Goal: Information Seeking & Learning: Compare options

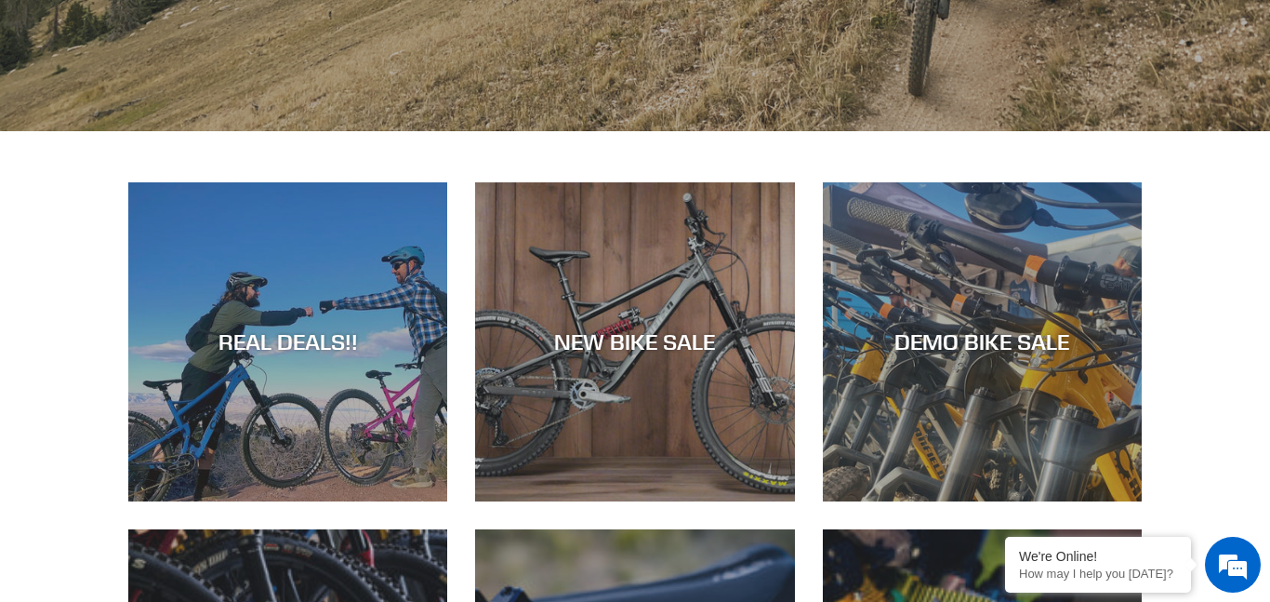
scroll to position [687, 0]
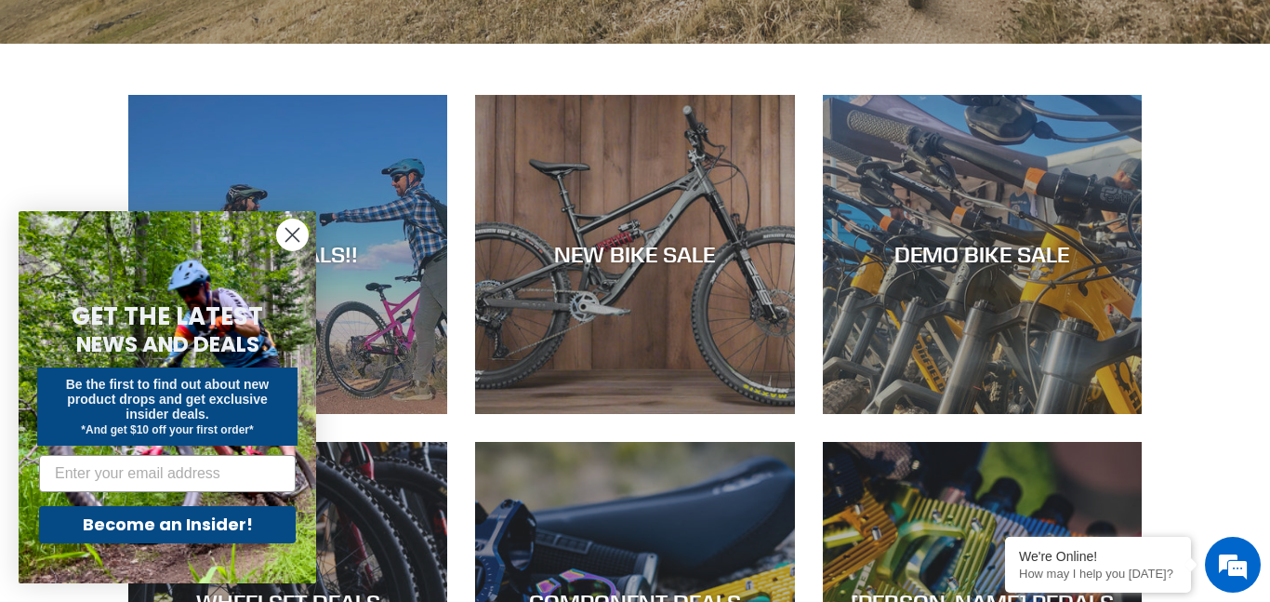
click at [300, 232] on circle "Close dialog" at bounding box center [292, 234] width 31 height 31
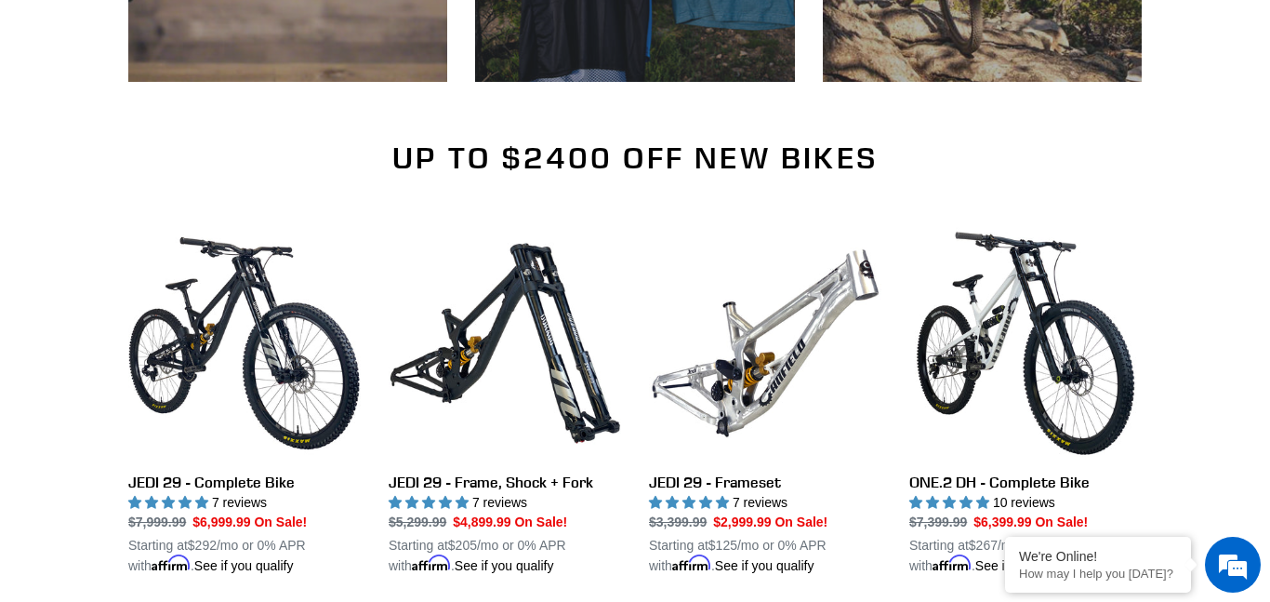
scroll to position [0, 0]
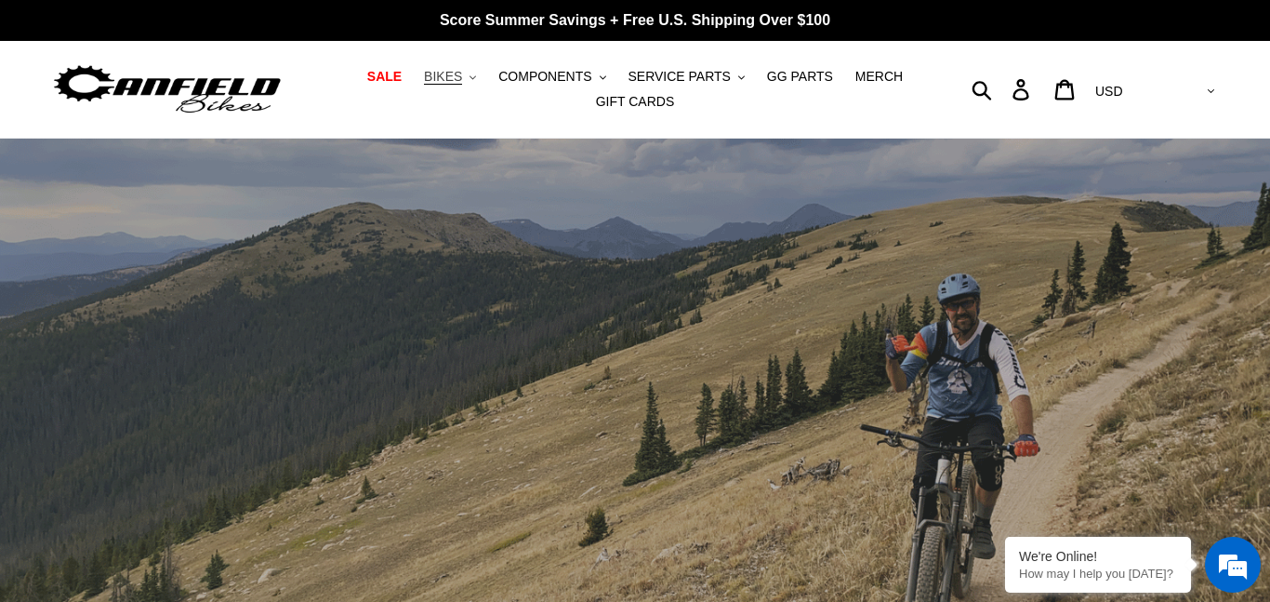
click at [460, 75] on span "BIKES" at bounding box center [443, 77] width 38 height 16
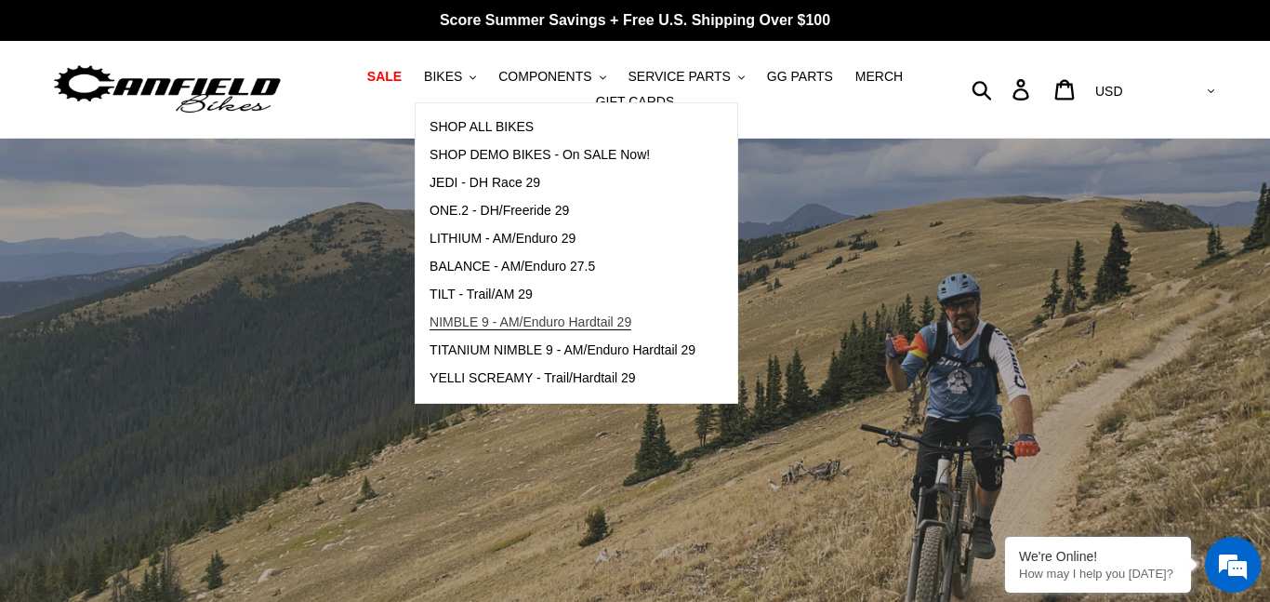
click at [483, 314] on span "NIMBLE 9 - AM/Enduro Hardtail 29" at bounding box center [531, 322] width 202 height 16
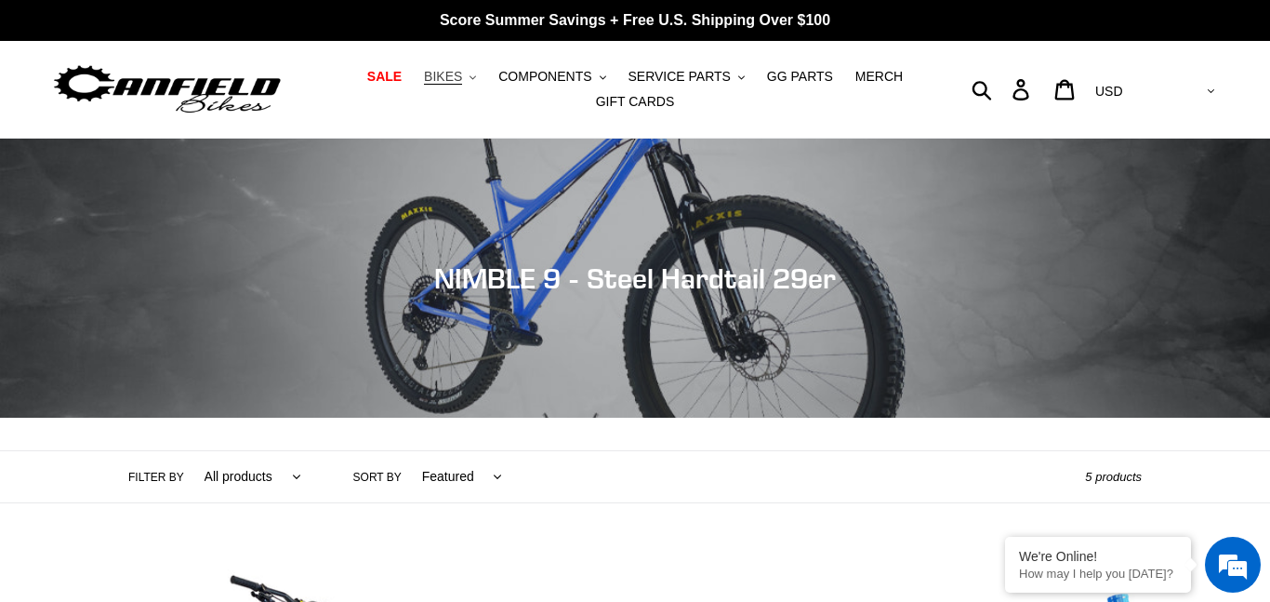
click at [462, 77] on span "BIKES" at bounding box center [443, 77] width 38 height 16
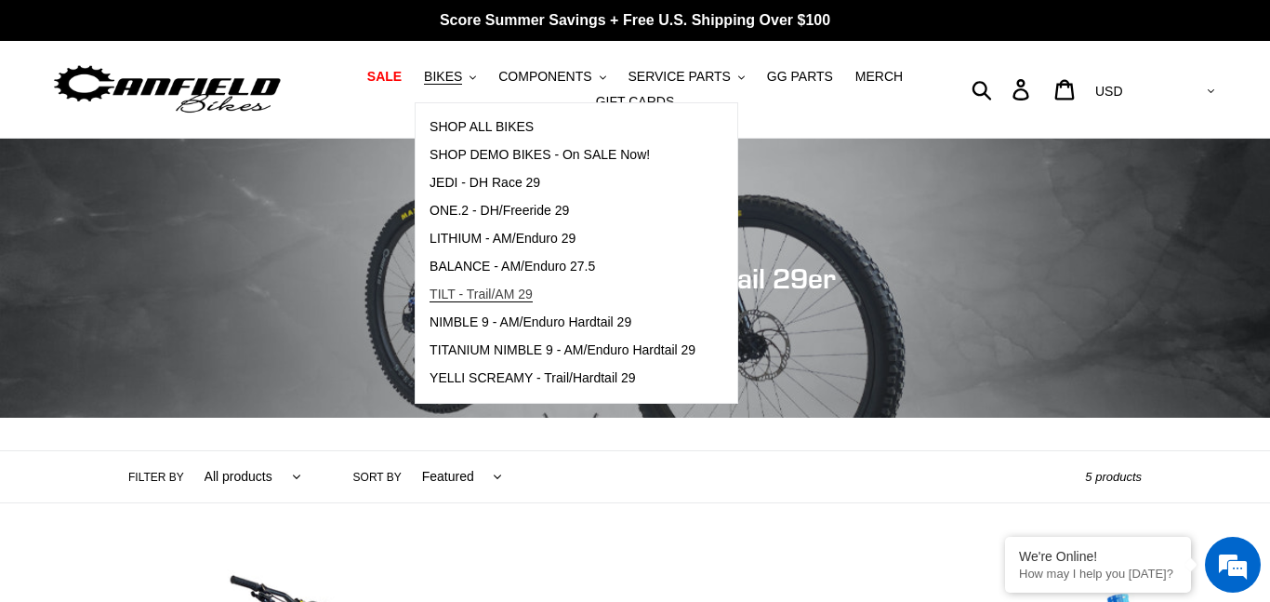
click at [522, 298] on span "TILT - Trail/AM 29" at bounding box center [481, 294] width 103 height 16
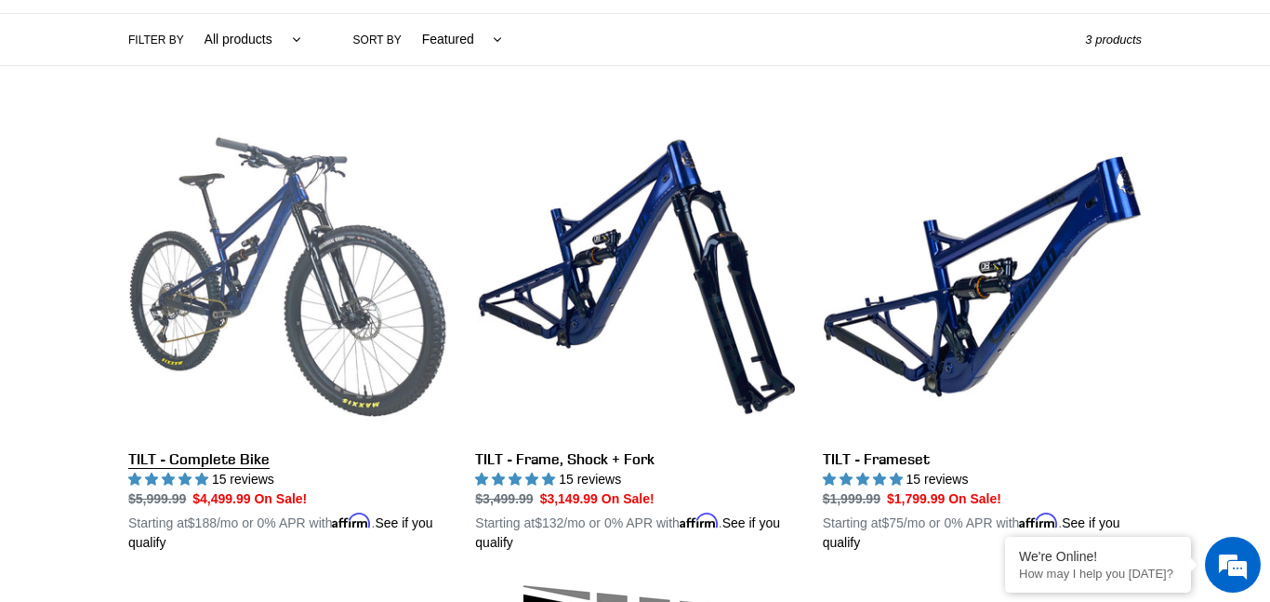
click at [407, 314] on link "TILT - Complete Bike" at bounding box center [287, 334] width 319 height 435
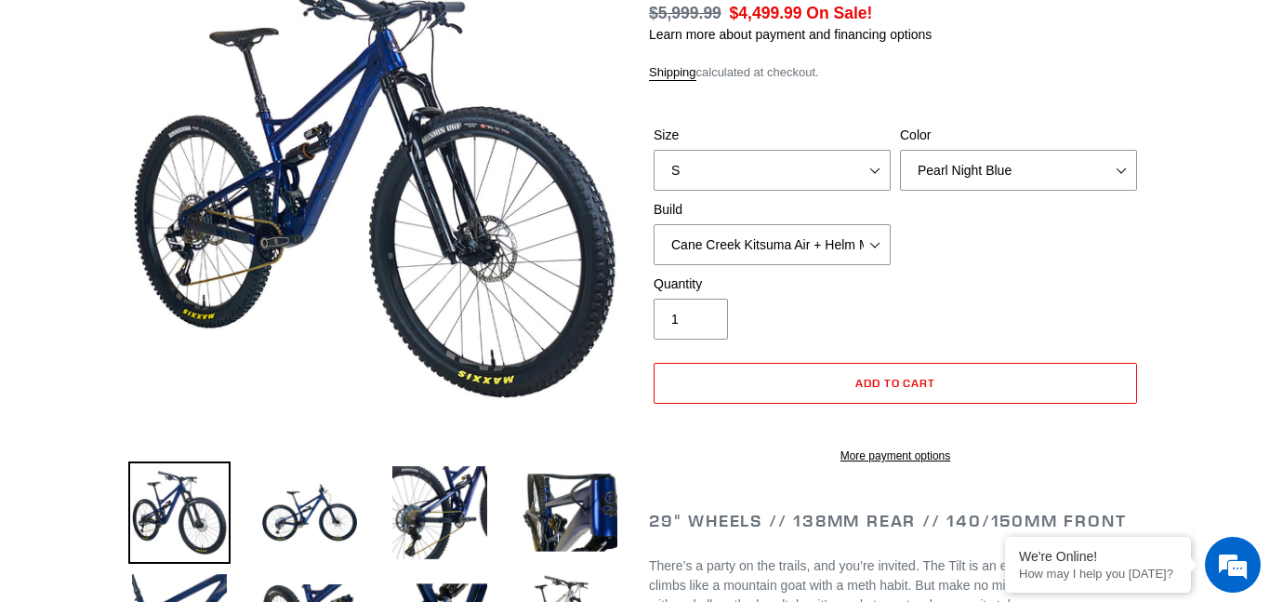
select select "highest-rating"
click at [816, 243] on select "Cane Creek Kitsuma Air + Helm MKII 140 + SRAM GX Cane Creek Kitsuma Air + Helm …" at bounding box center [772, 244] width 237 height 41
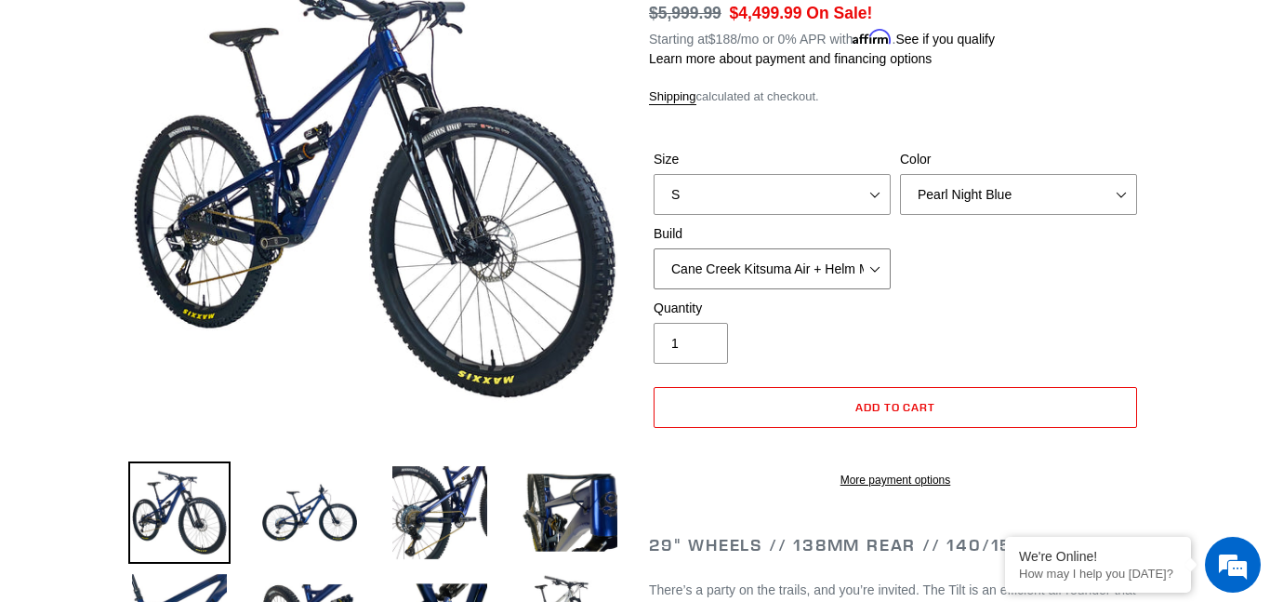
click at [863, 272] on select "Cane Creek Kitsuma Air + Helm MKII 140 + SRAM GX Cane Creek Kitsuma Air + Helm …" at bounding box center [772, 268] width 237 height 41
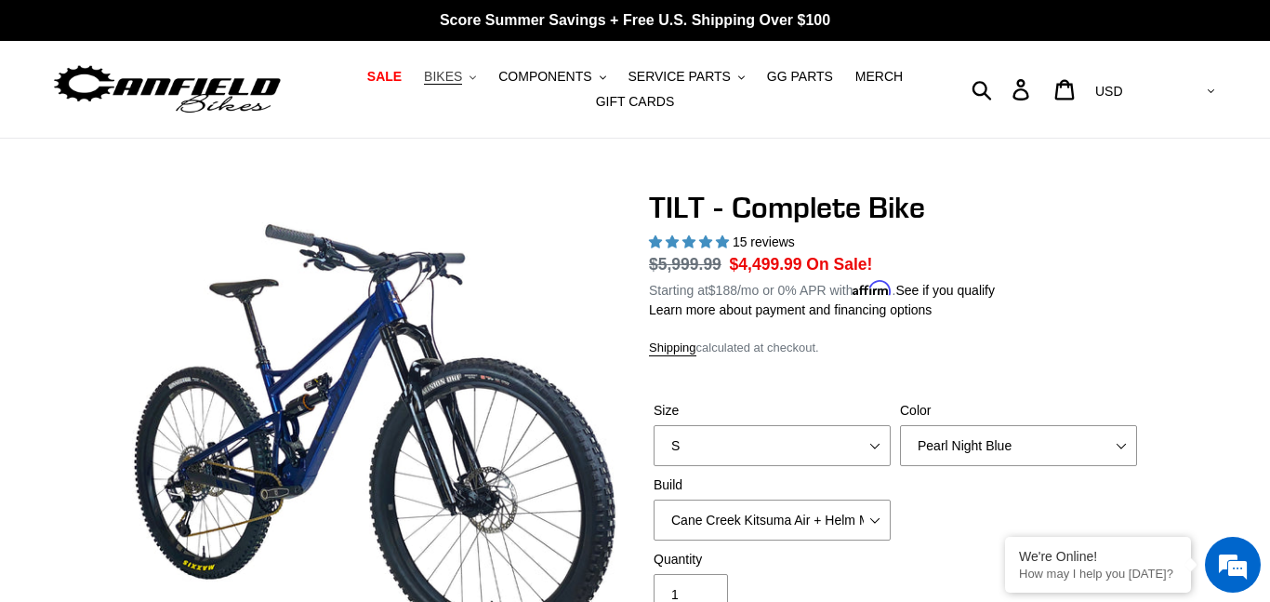
click at [467, 88] on button "BIKES .cls-1{fill:#231f20}" at bounding box center [450, 76] width 71 height 25
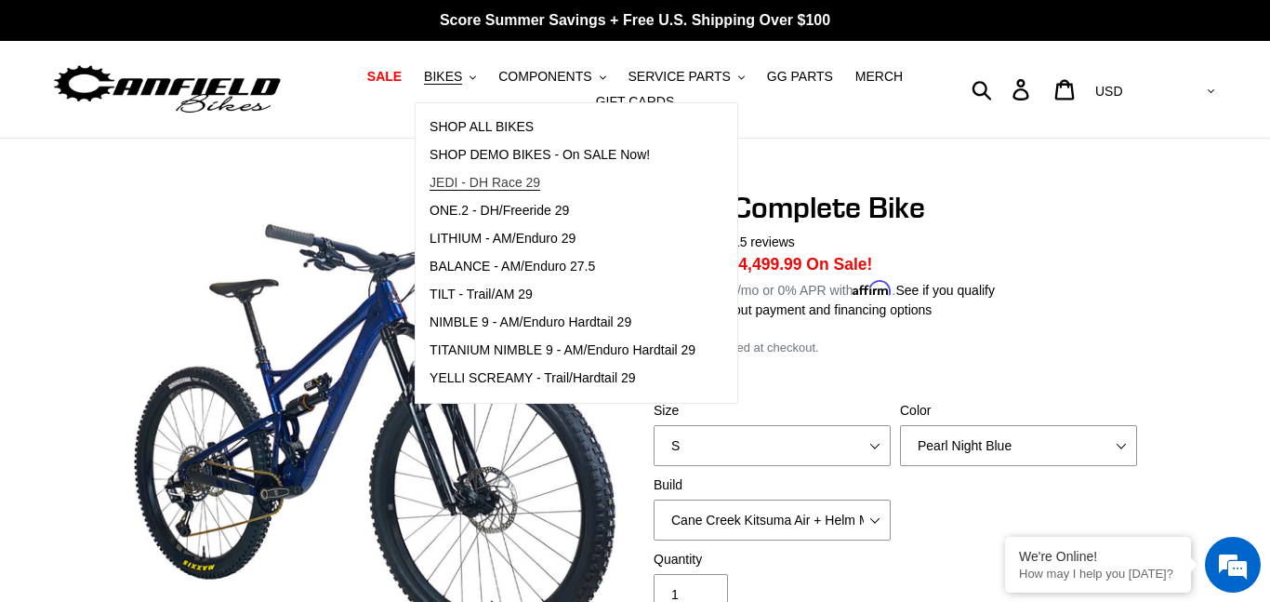
click at [477, 187] on span "JEDI - DH Race 29" at bounding box center [485, 183] width 111 height 16
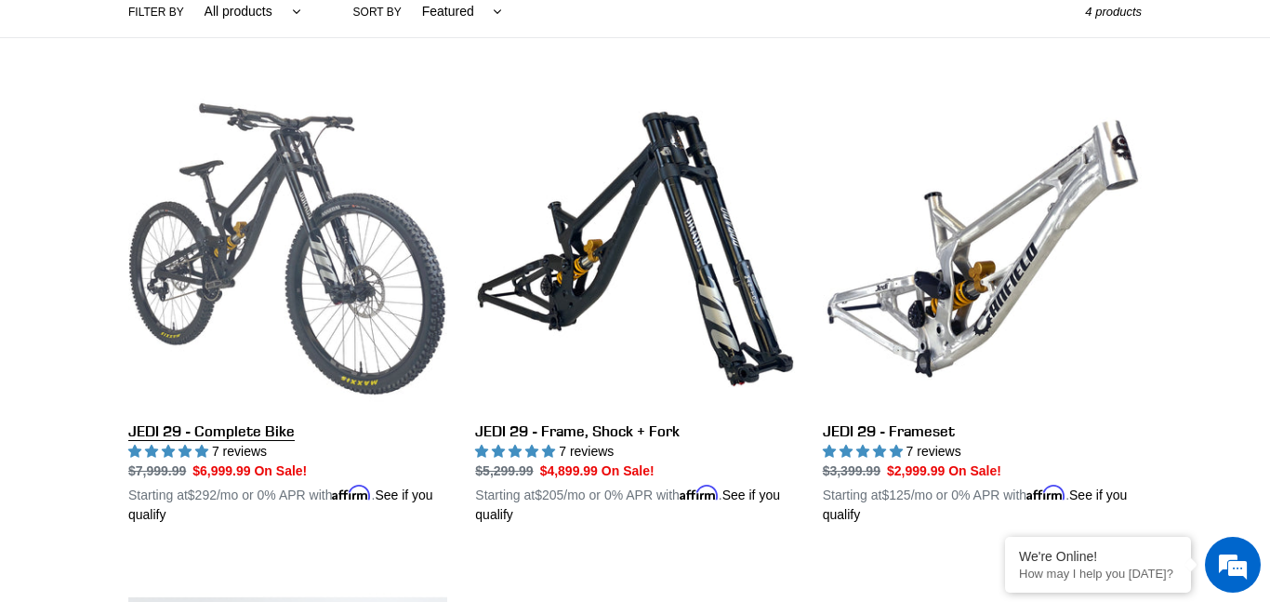
click at [339, 251] on link "JEDI 29 - Complete Bike" at bounding box center [287, 306] width 319 height 435
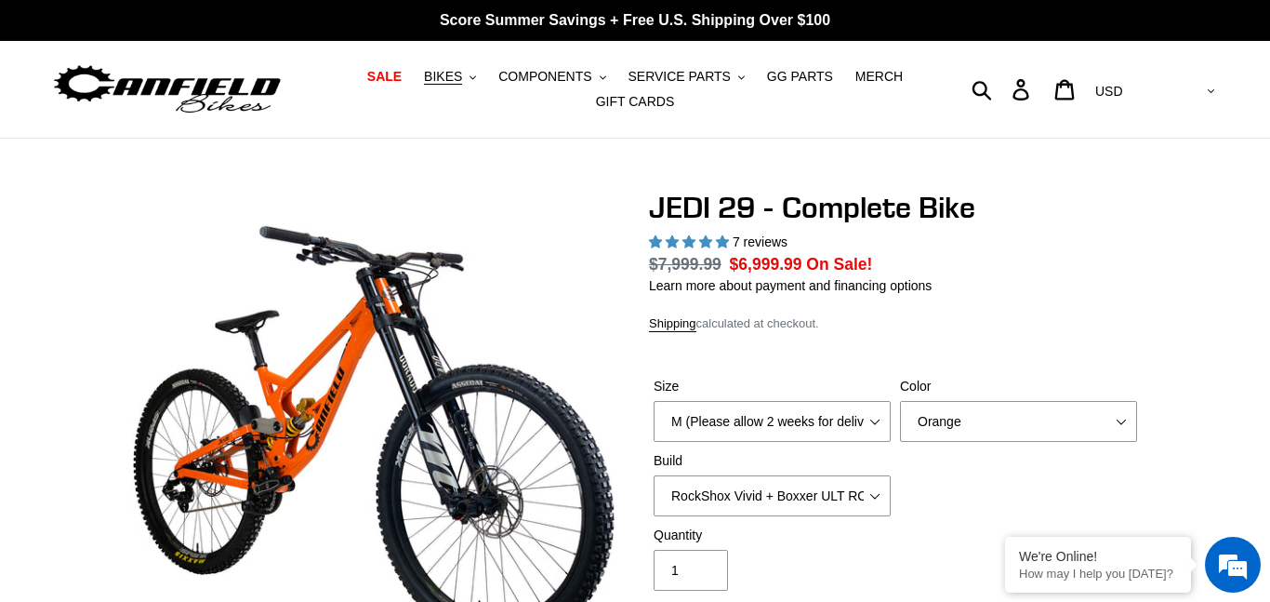
select select "highest-rating"
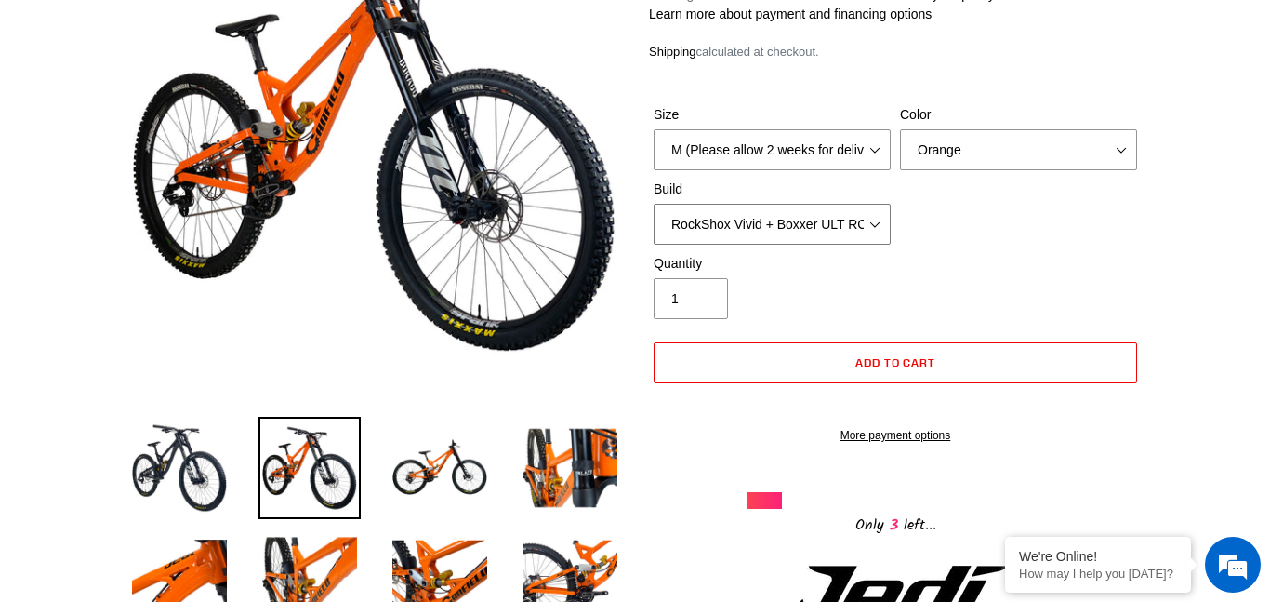
click at [811, 205] on select "RockShox Vivid + Boxxer ULT RC2 C3 200 + SRAM XO RockShox Vivid + Boxxer ULT RC…" at bounding box center [772, 224] width 237 height 41
select select "EXT [PERSON_NAME] V3 + EXT Vaia 200 + Shimano"
click at [654, 204] on select "RockShox Vivid + Boxxer ULT RC2 C3 200 + SRAM XO RockShox Vivid + Boxxer ULT RC…" at bounding box center [772, 224] width 237 height 41
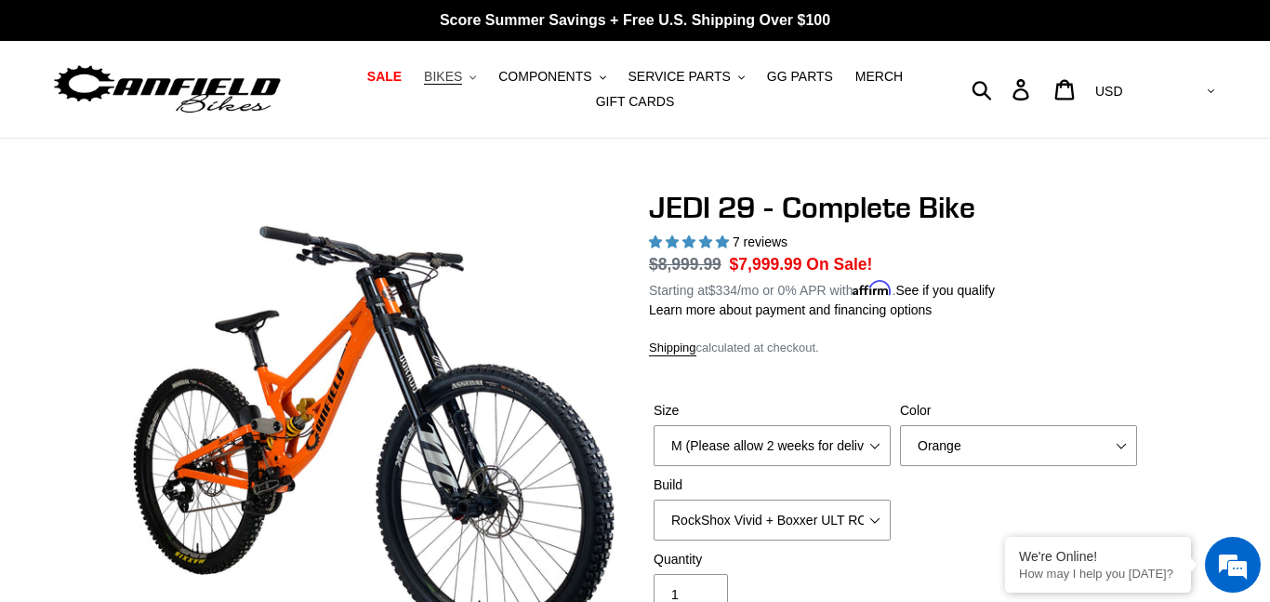
click at [440, 76] on span "BIKES" at bounding box center [443, 77] width 38 height 16
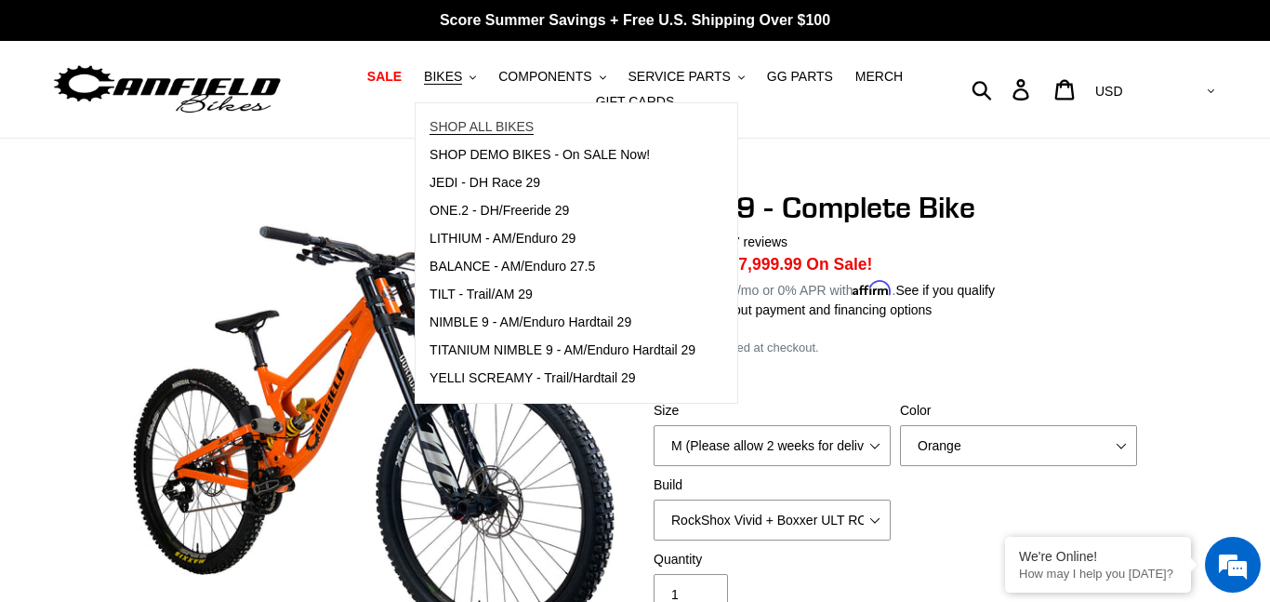
click at [511, 122] on span "SHOP ALL BIKES" at bounding box center [482, 127] width 104 height 16
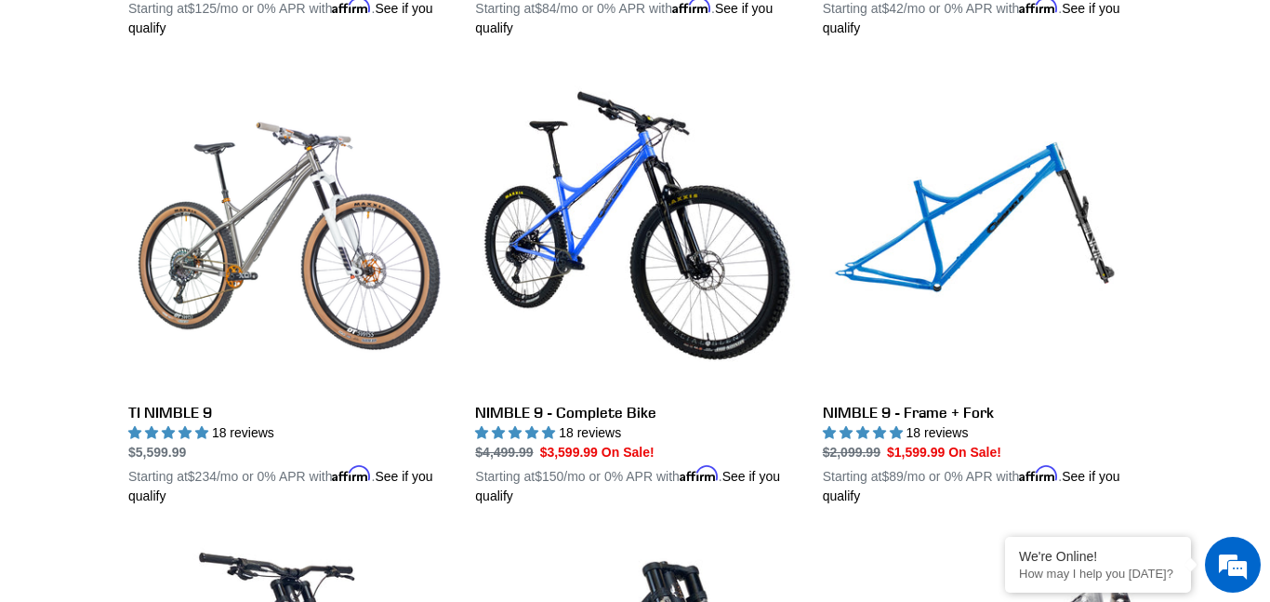
scroll to position [1899, 0]
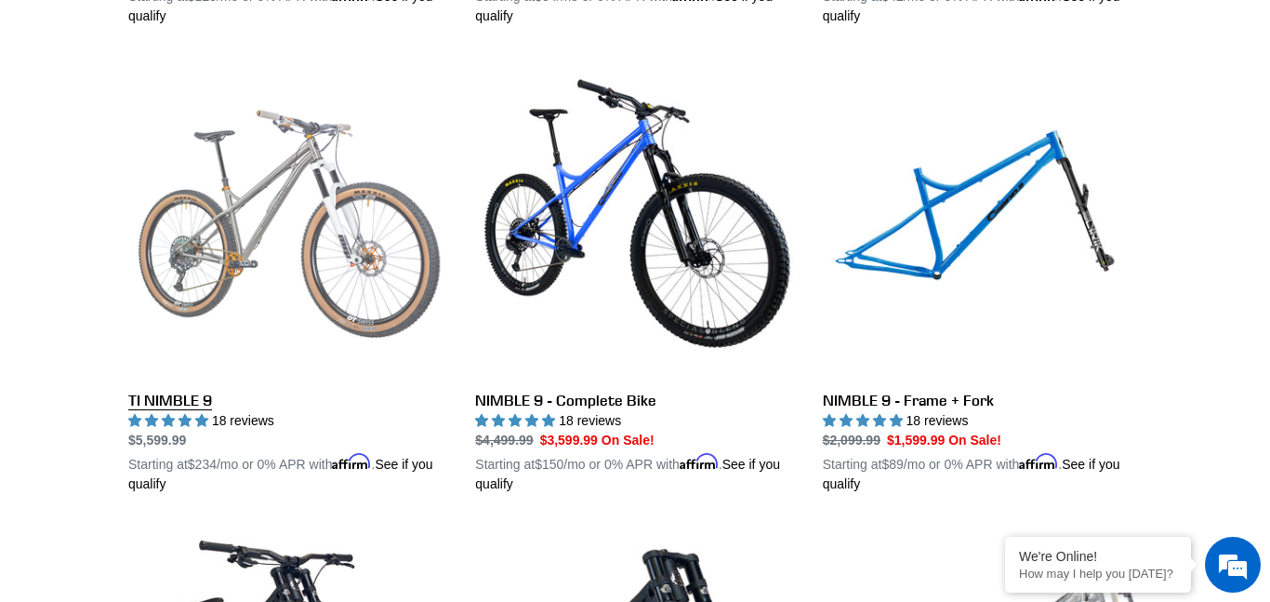
click at [242, 245] on link "TI NIMBLE 9" at bounding box center [287, 276] width 319 height 435
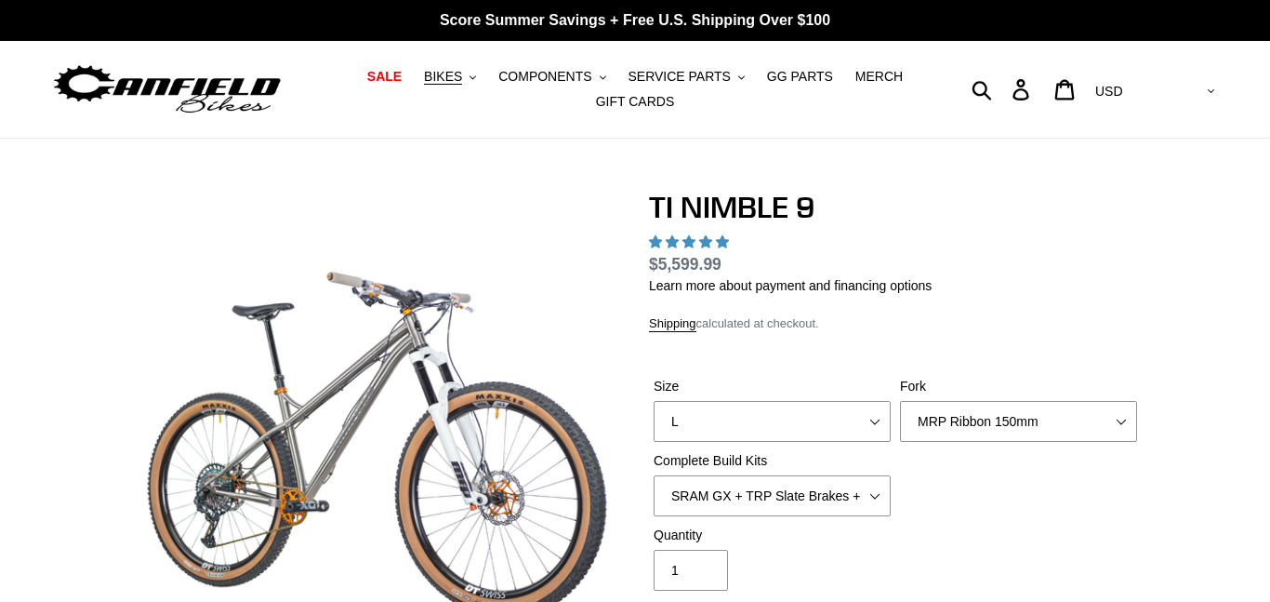
scroll to position [124, 0]
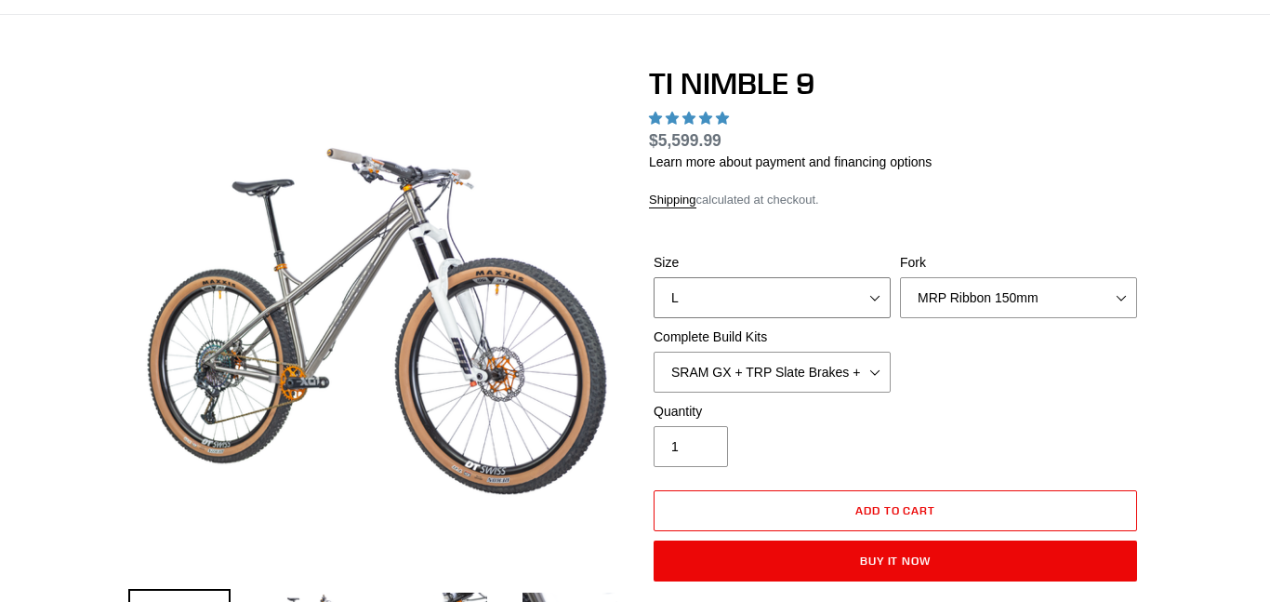
click at [859, 299] on select "S M L XL / XXL (Specify at checkout)" at bounding box center [772, 297] width 237 height 41
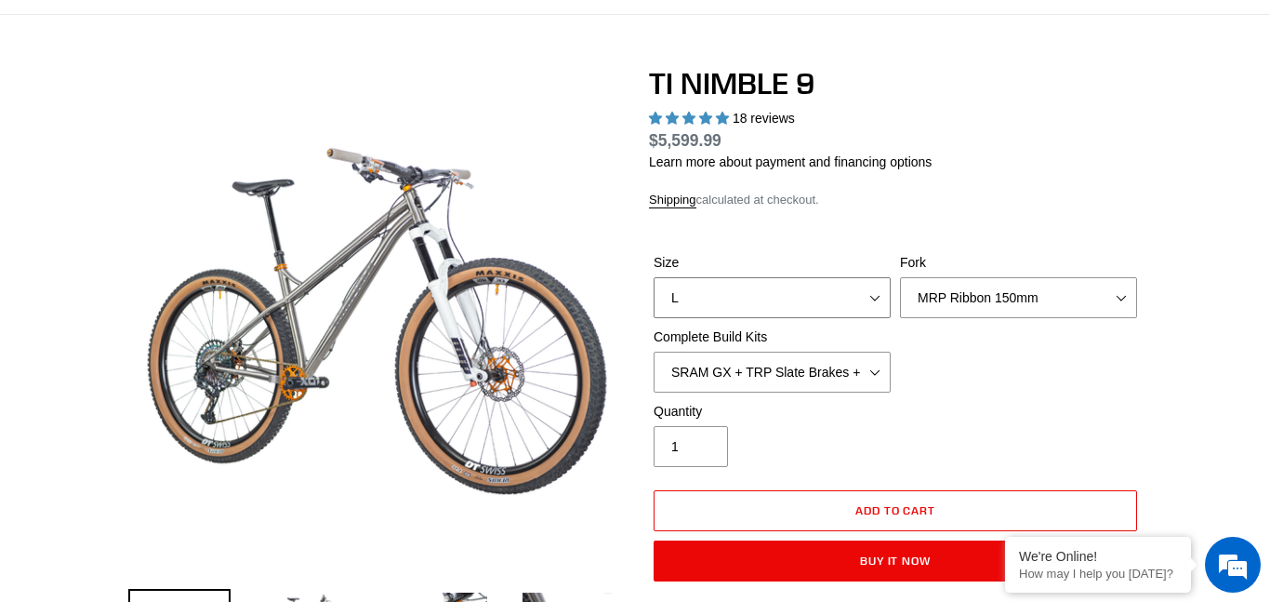
select select "highest-rating"
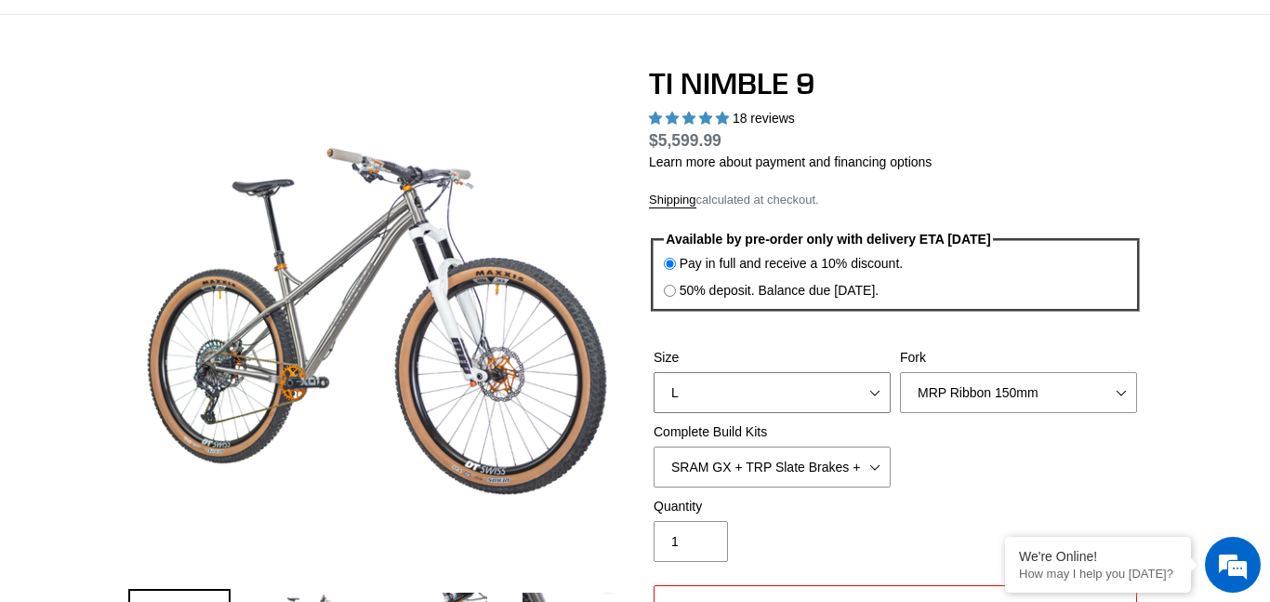
scroll to position [0, 0]
click at [1064, 391] on select "MRP Ribbon 150mm RockShox Lyrik 150mm Fox Factory 36 150mm Cane Creek Helm 150m…" at bounding box center [1018, 392] width 237 height 41
click at [900, 372] on select "MRP Ribbon 150mm RockShox Lyrik 150mm Fox Factory 36 150mm Cane Creek Helm 150m…" at bounding box center [1018, 392] width 237 height 41
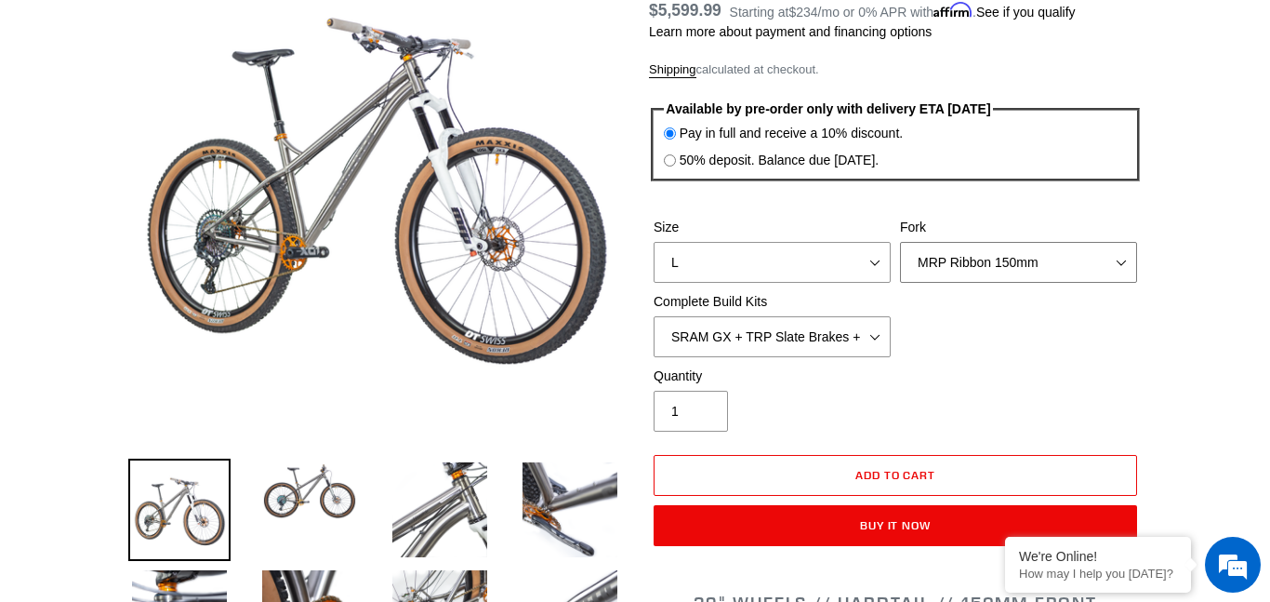
scroll to position [252, 0]
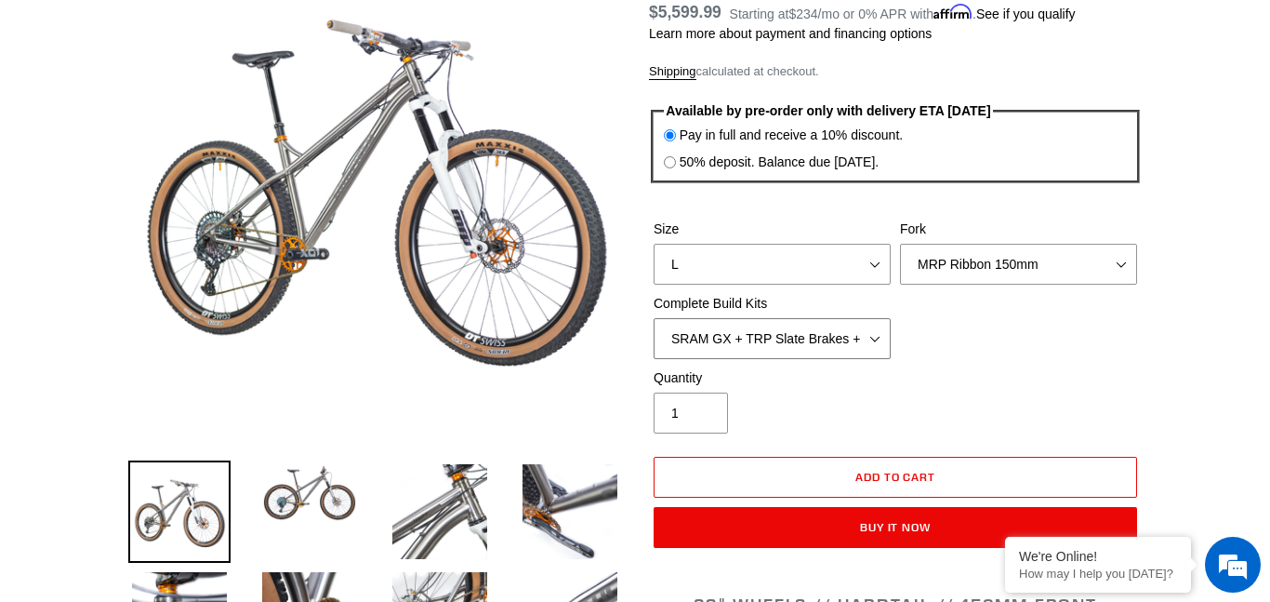
click at [742, 352] on select "SRAM GX + TRP Slate Brakes + Rotors + e13 LG-1 Wheels SHIMANO XT + SHIMANO brak…" at bounding box center [772, 338] width 237 height 41
select select "SHIMANO XTR + HOPE Brakes + DT Swiss Carbon Wheels"
click at [654, 318] on select "SRAM GX + TRP Slate Brakes + Rotors + e13 LG-1 Wheels SHIMANO XT + SHIMANO brak…" at bounding box center [772, 338] width 237 height 41
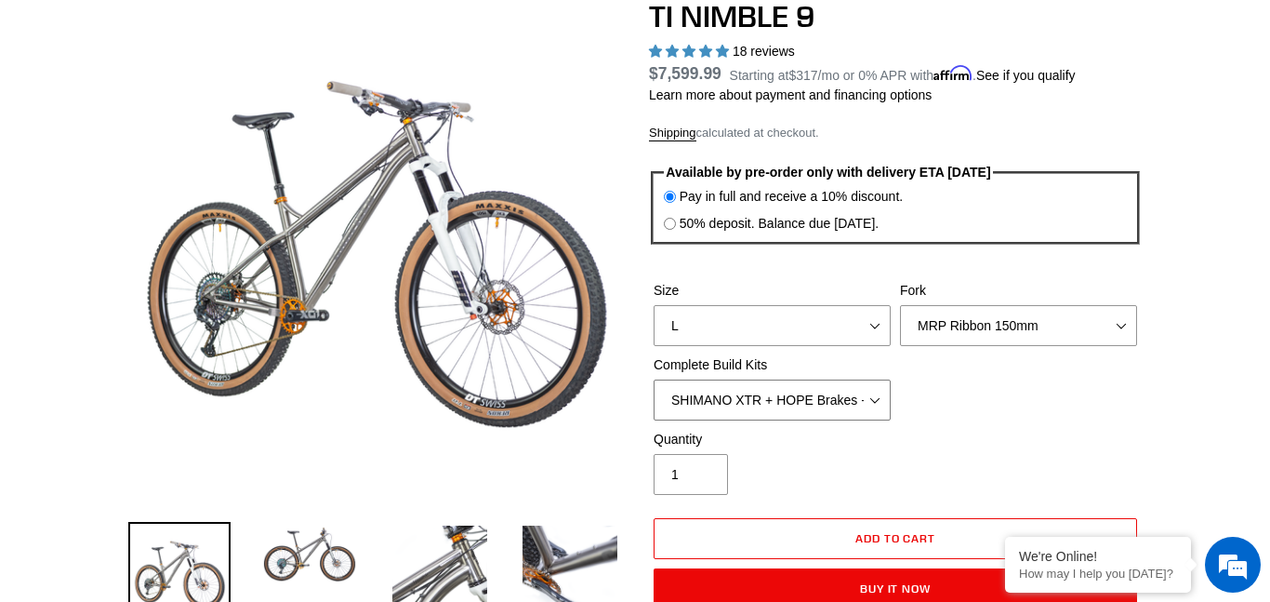
scroll to position [181, 0]
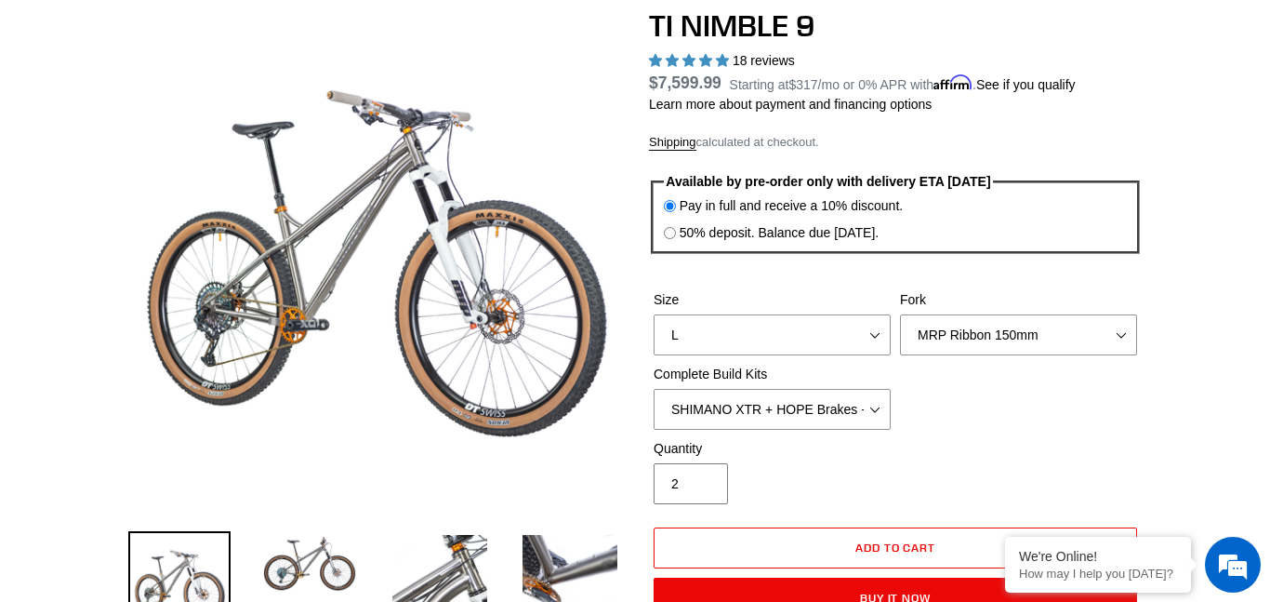
click at [706, 477] on input "2" at bounding box center [691, 483] width 74 height 41
click at [706, 477] on input "3" at bounding box center [691, 483] width 74 height 41
click at [706, 477] on input "4" at bounding box center [691, 483] width 74 height 41
click at [706, 477] on input "5" at bounding box center [691, 483] width 74 height 41
click at [707, 487] on input "4" at bounding box center [691, 483] width 74 height 41
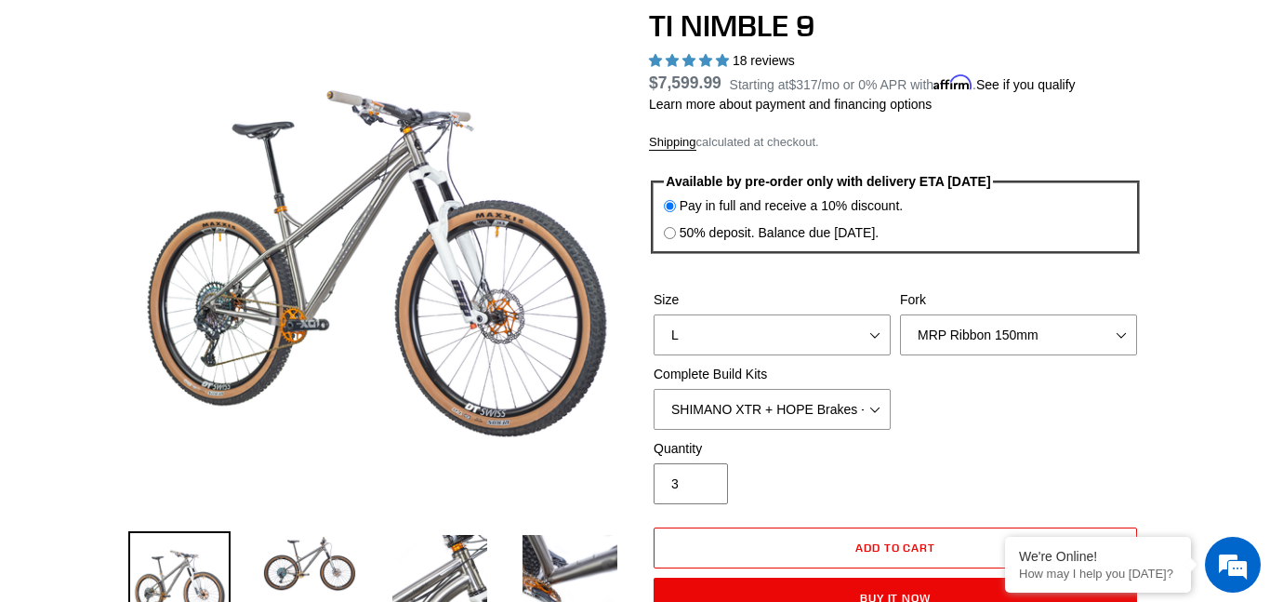
click at [707, 487] on input "3" at bounding box center [691, 483] width 74 height 41
click at [707, 487] on input "2" at bounding box center [691, 483] width 74 height 41
type input "1"
click at [707, 487] on input "1" at bounding box center [691, 483] width 74 height 41
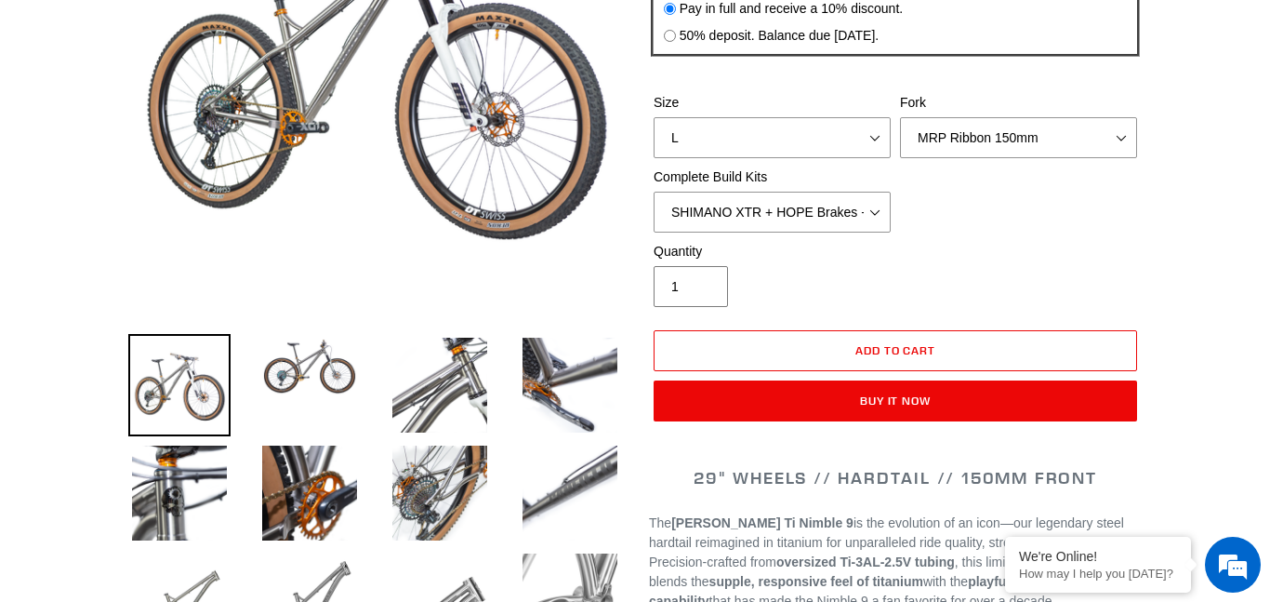
scroll to position [371, 0]
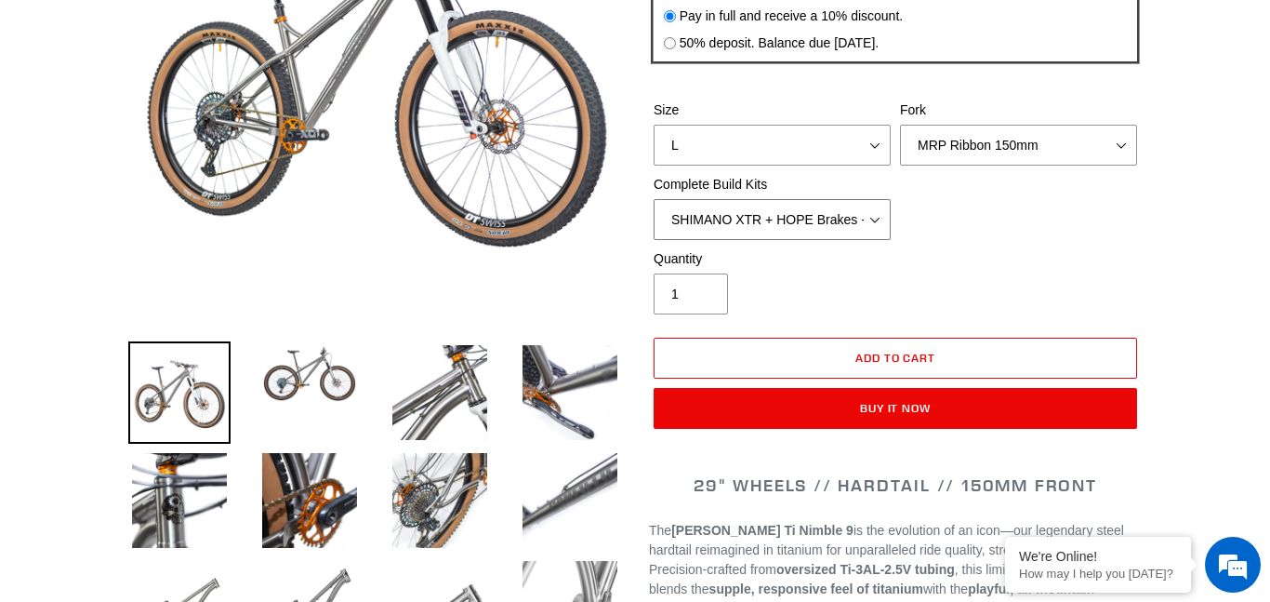
click at [736, 228] on select "SRAM GX + TRP Slate Brakes + Rotors + e13 LG-1 Wheels SHIMANO XT + SHIMANO brak…" at bounding box center [772, 219] width 237 height 41
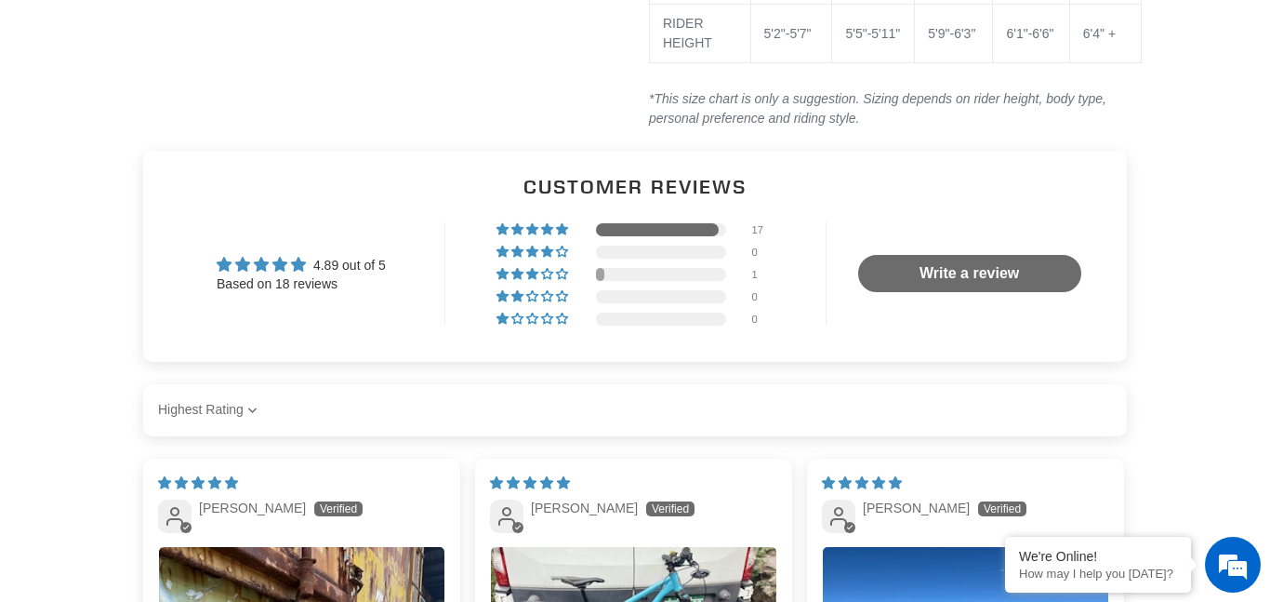
scroll to position [4388, 0]
click at [600, 269] on div at bounding box center [599, 275] width 7 height 13
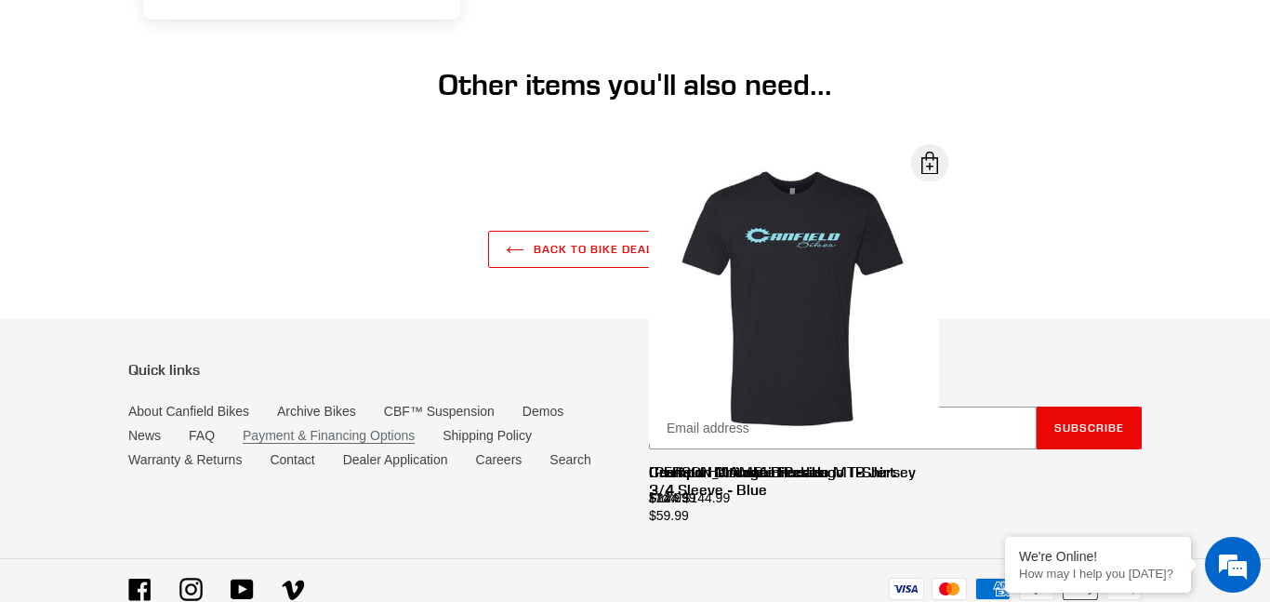
scroll to position [5323, 0]
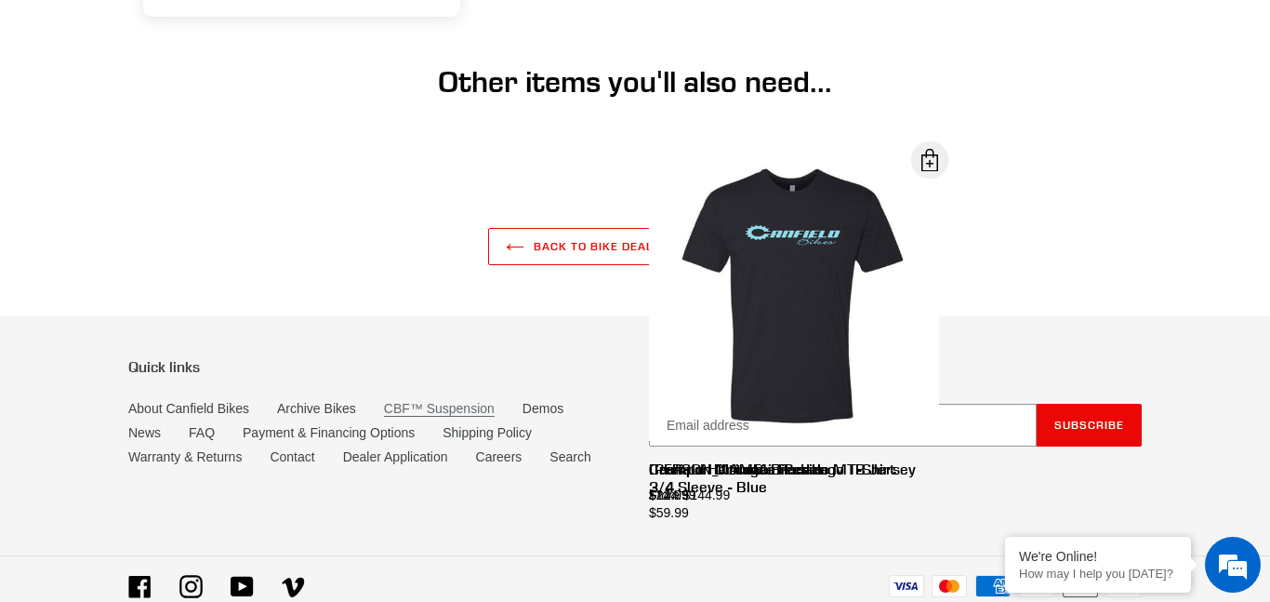
click at [400, 401] on link "CBF™ Suspension" at bounding box center [439, 409] width 111 height 16
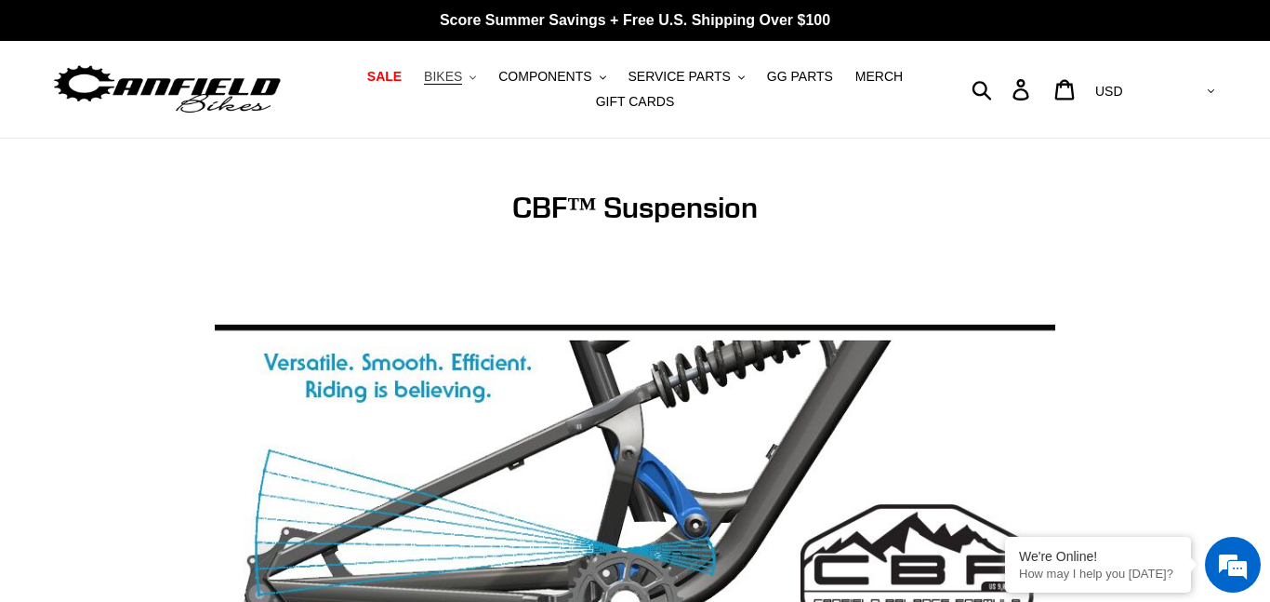
click at [448, 83] on span "BIKES" at bounding box center [443, 77] width 38 height 16
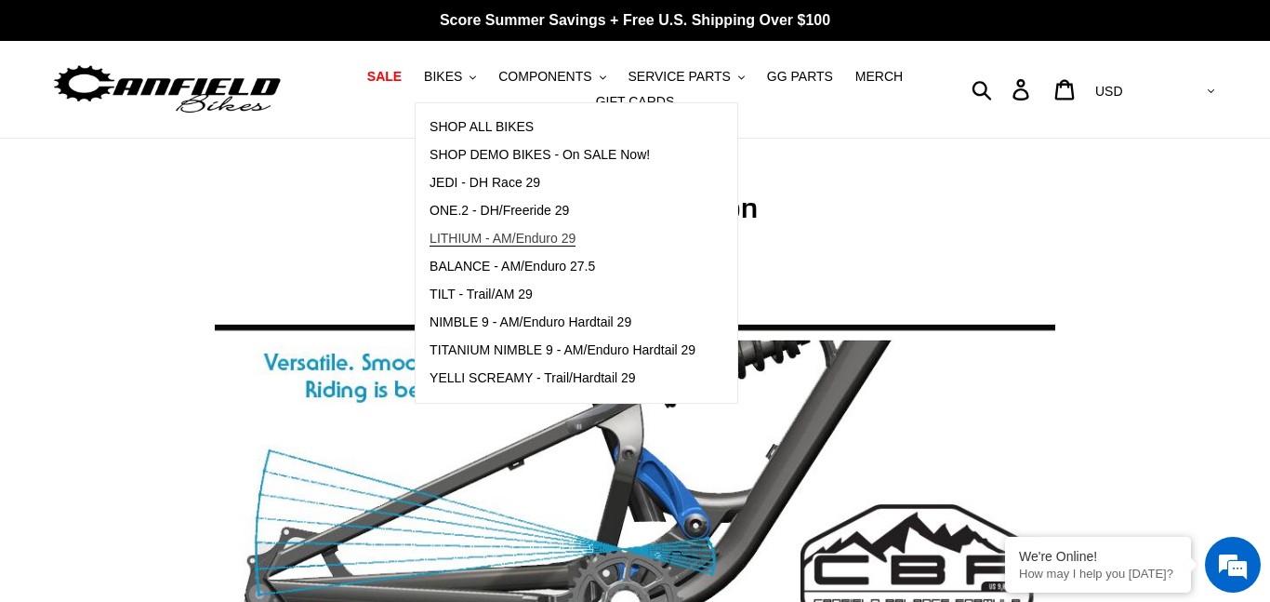
click at [487, 246] on link "LITHIUM - AM/Enduro 29" at bounding box center [563, 239] width 294 height 28
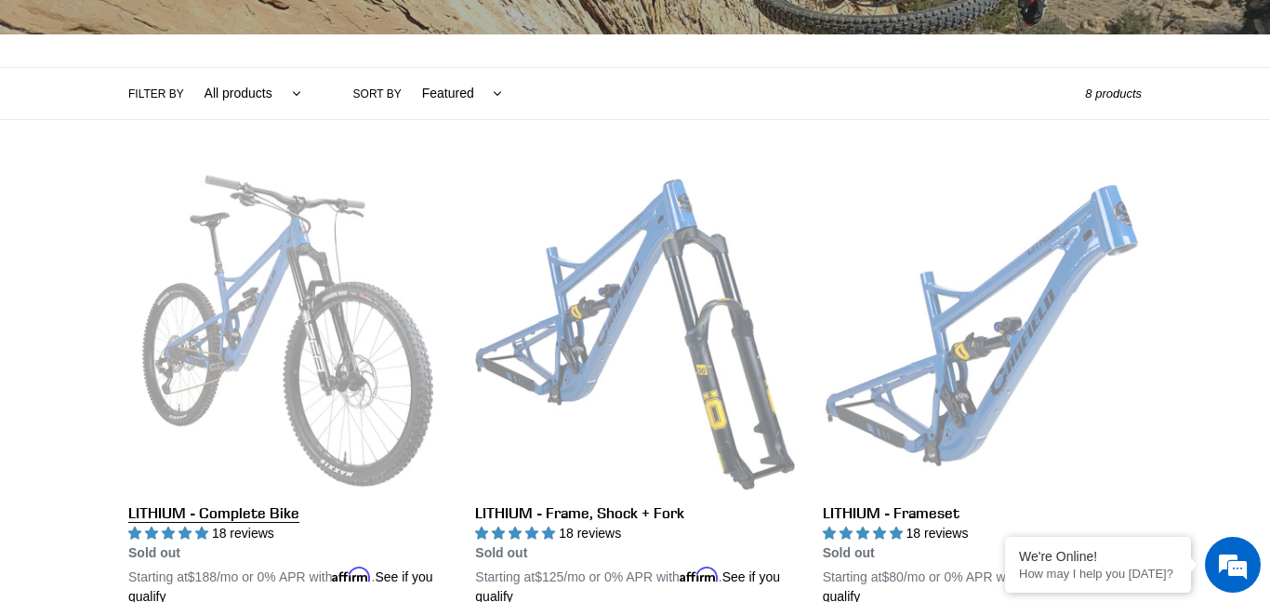
scroll to position [385, 0]
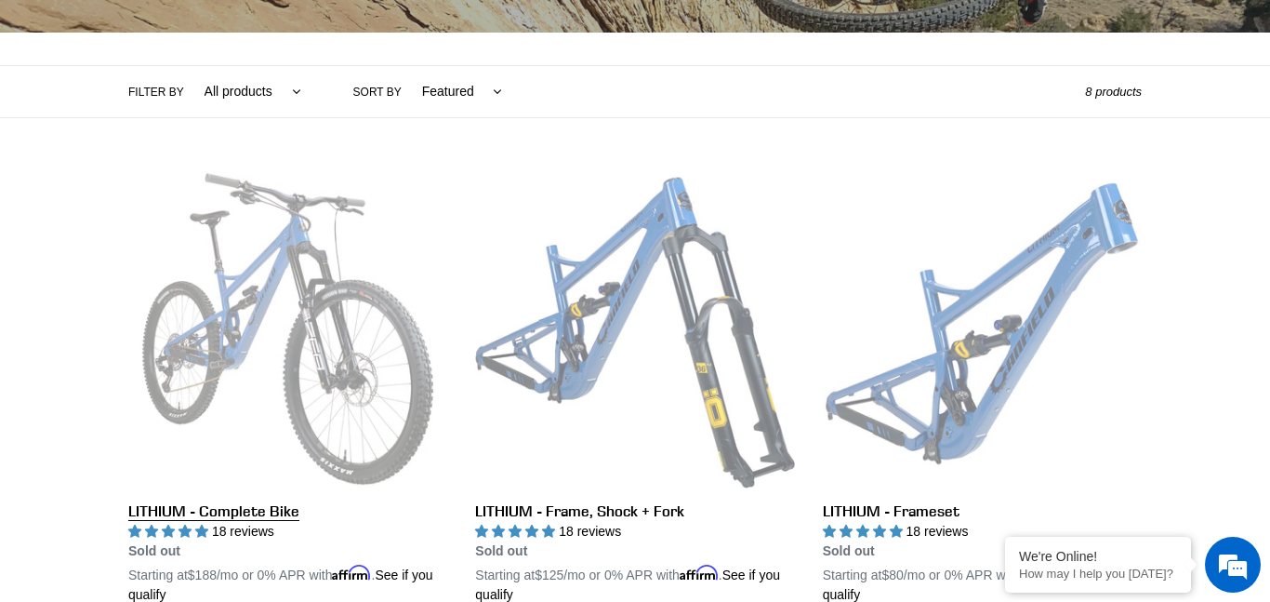
click at [326, 283] on link "LITHIUM - Complete Bike" at bounding box center [287, 386] width 319 height 435
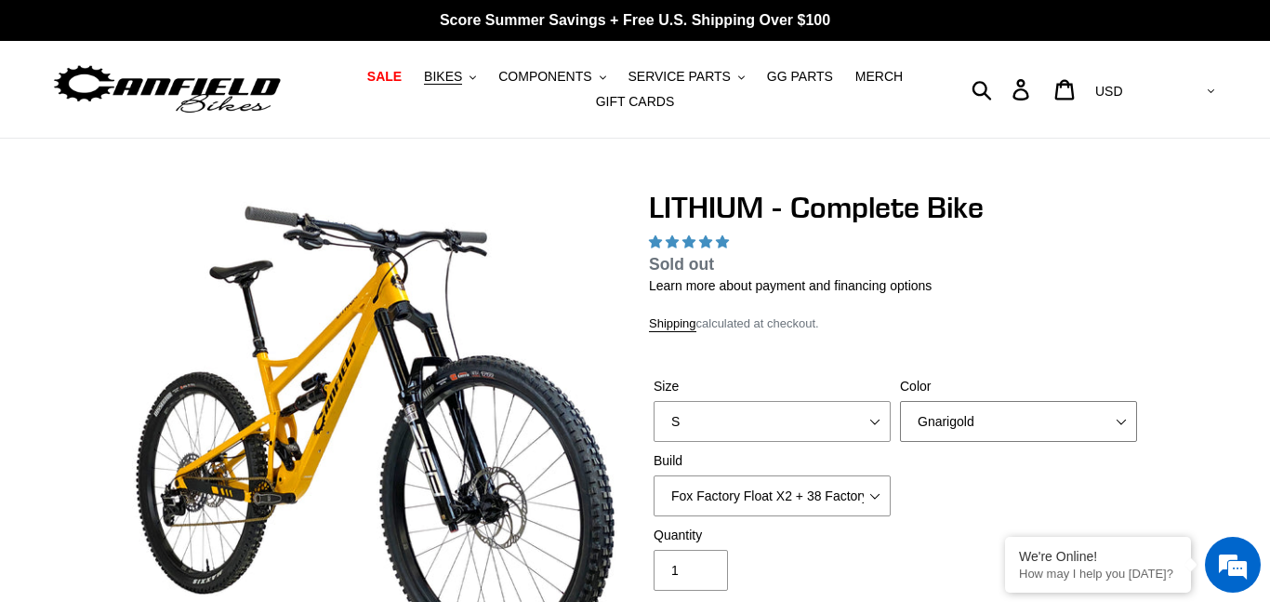
click at [979, 401] on select "Gnarigold Blue Velvet Stealth Black" at bounding box center [1018, 421] width 237 height 41
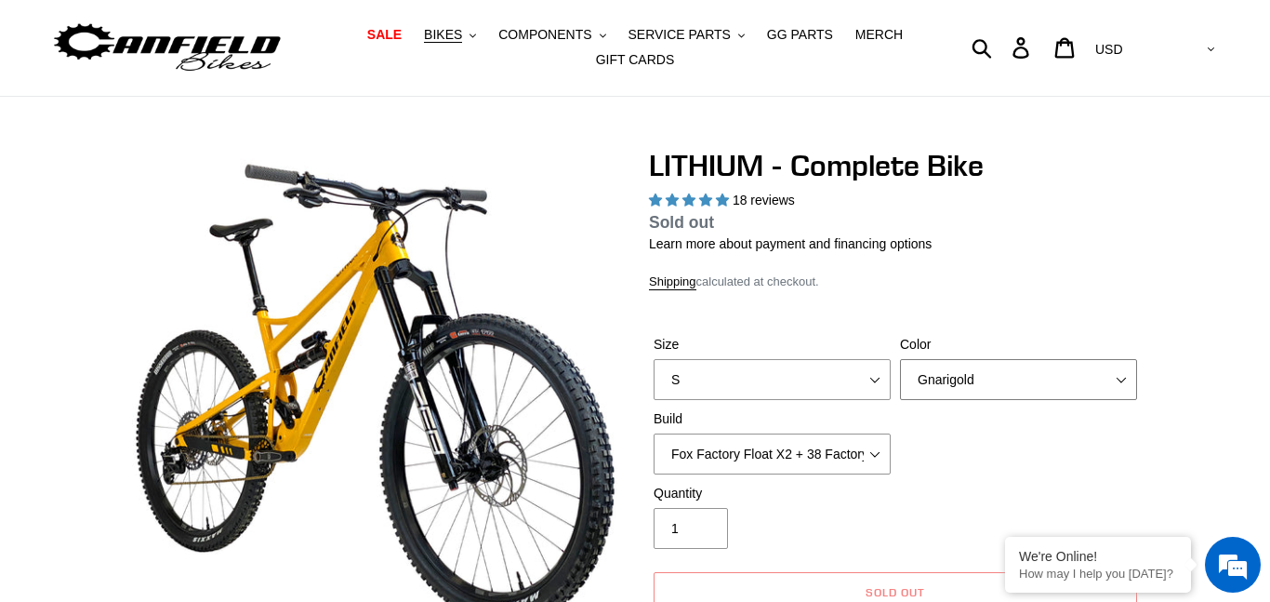
select select "highest-rating"
click at [943, 499] on div "Quantity 1" at bounding box center [895, 521] width 493 height 74
click at [869, 457] on select "Fox Factory Float X2 + 38 Factory Grip 2 170 + SRAM GX Fox Factory Float X2 + 3…" at bounding box center [772, 453] width 237 height 41
click at [654, 458] on select "Fox Factory Float X2 + 38 Factory Grip 2 170 + SRAM GX Fox Factory Float X2 + 3…" at bounding box center [772, 453] width 237 height 41
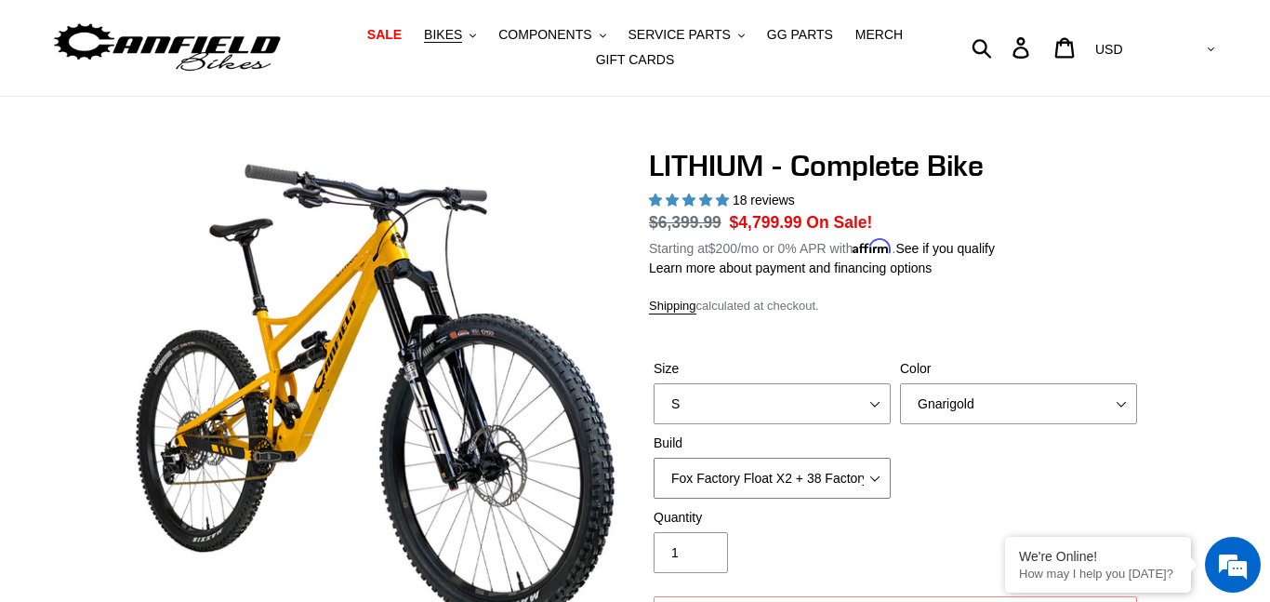
click at [815, 476] on select "Fox Factory Float X2 + 38 Factory Grip 2 170 + SRAM GX Fox Factory Float X2 + 3…" at bounding box center [772, 478] width 237 height 41
select select "RockShox Vivid ULT Coil + Zeb ULT Chg 3 + SRAM XO"
click at [654, 458] on select "Fox Factory Float X2 + 38 Factory Grip 2 170 + SRAM GX Fox Factory Float X2 + 3…" at bounding box center [772, 478] width 237 height 41
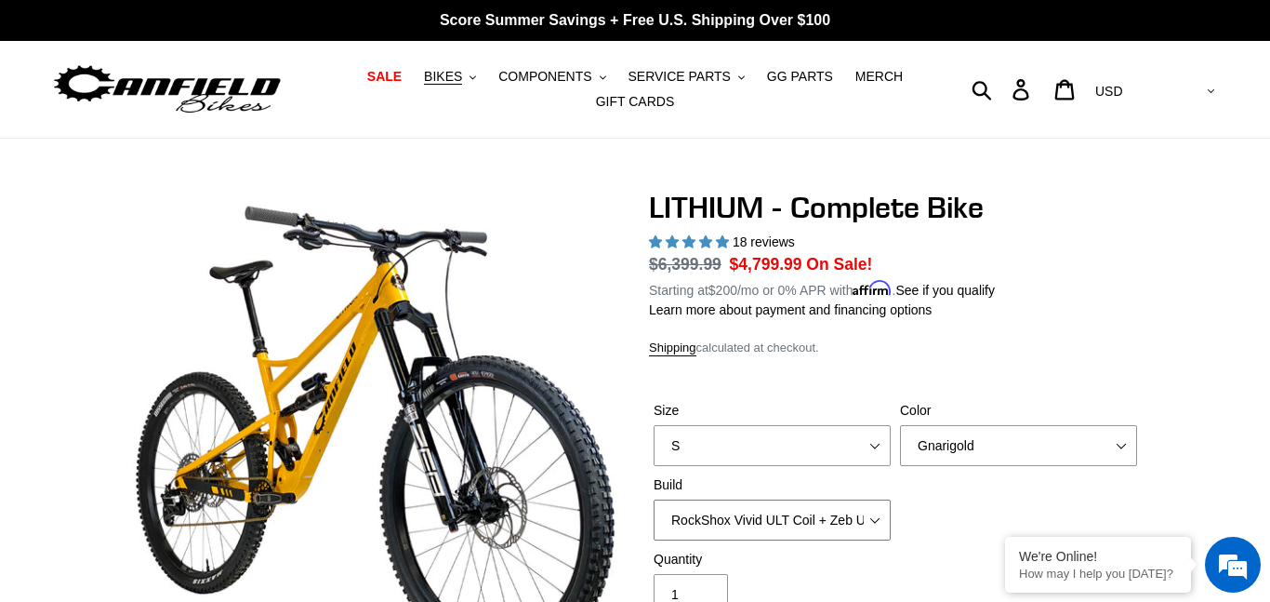
scroll to position [2, 0]
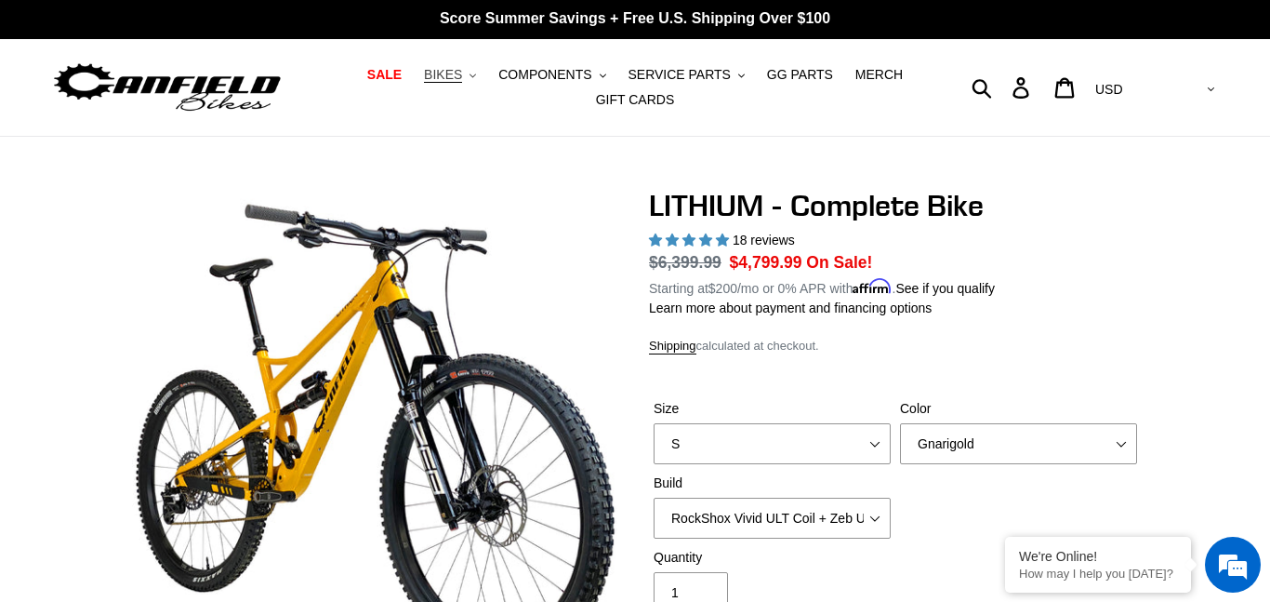
click at [474, 76] on button "BIKES .cls-1{fill:#231f20}" at bounding box center [450, 74] width 71 height 25
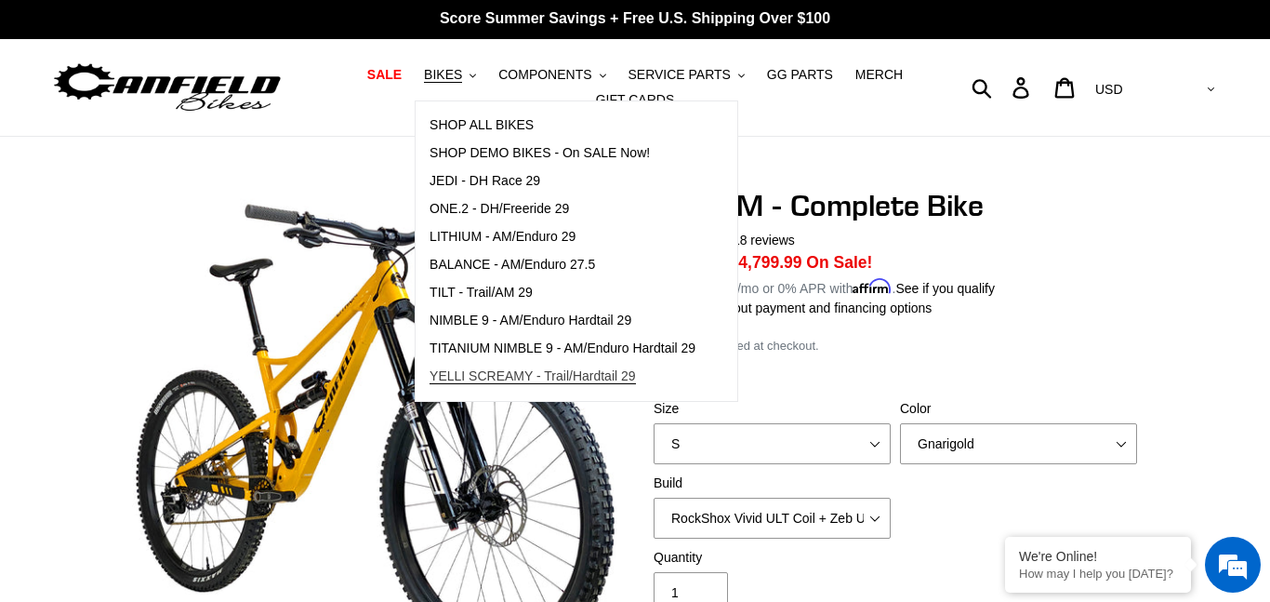
click at [510, 369] on span "YELLI SCREAMY - Trail/Hardtail 29" at bounding box center [533, 376] width 206 height 16
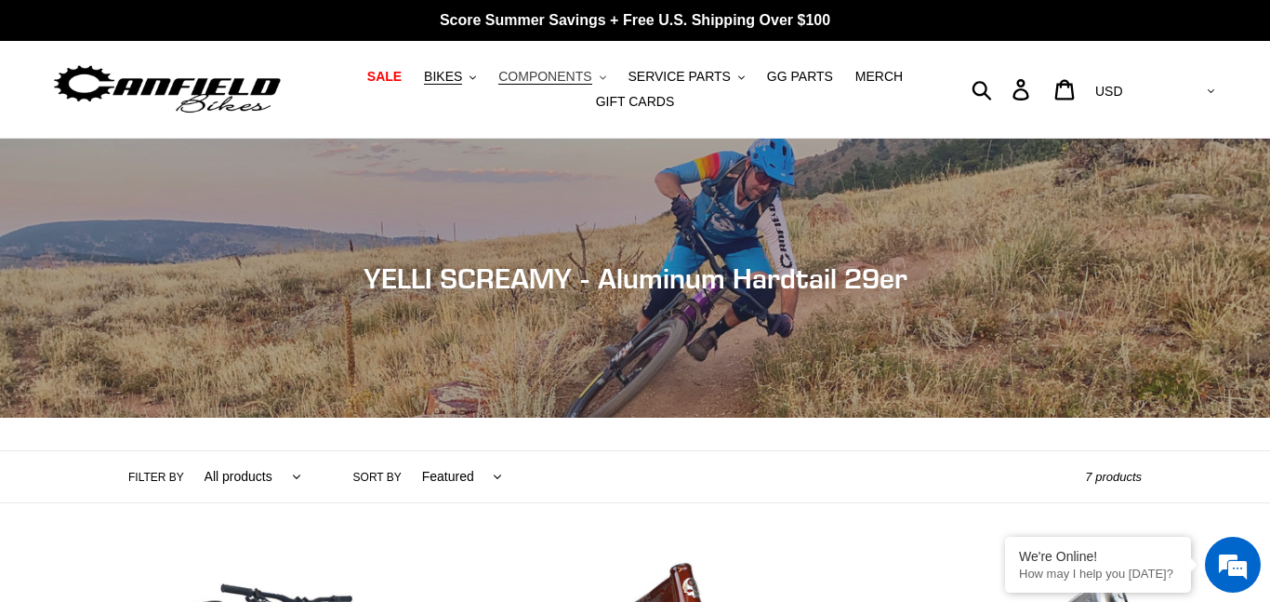
click at [564, 66] on button "COMPONENTS .cls-1{fill:#231f20}" at bounding box center [552, 76] width 126 height 25
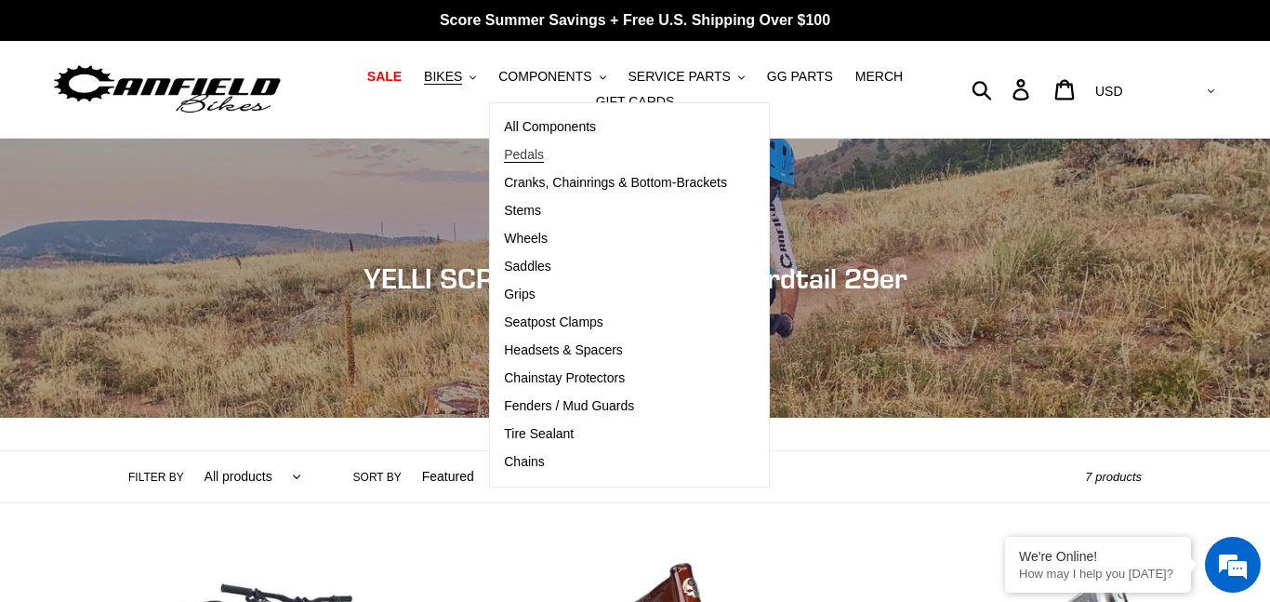
click at [544, 154] on span "Pedals" at bounding box center [524, 155] width 40 height 16
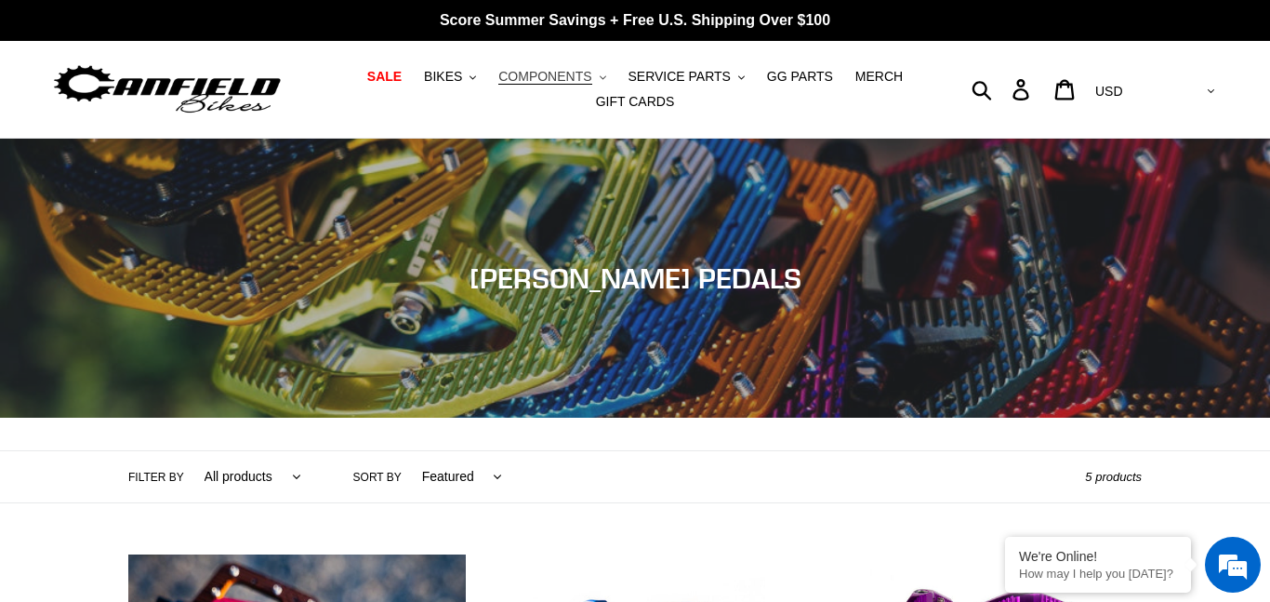
click at [545, 84] on span "COMPONENTS" at bounding box center [544, 77] width 93 height 16
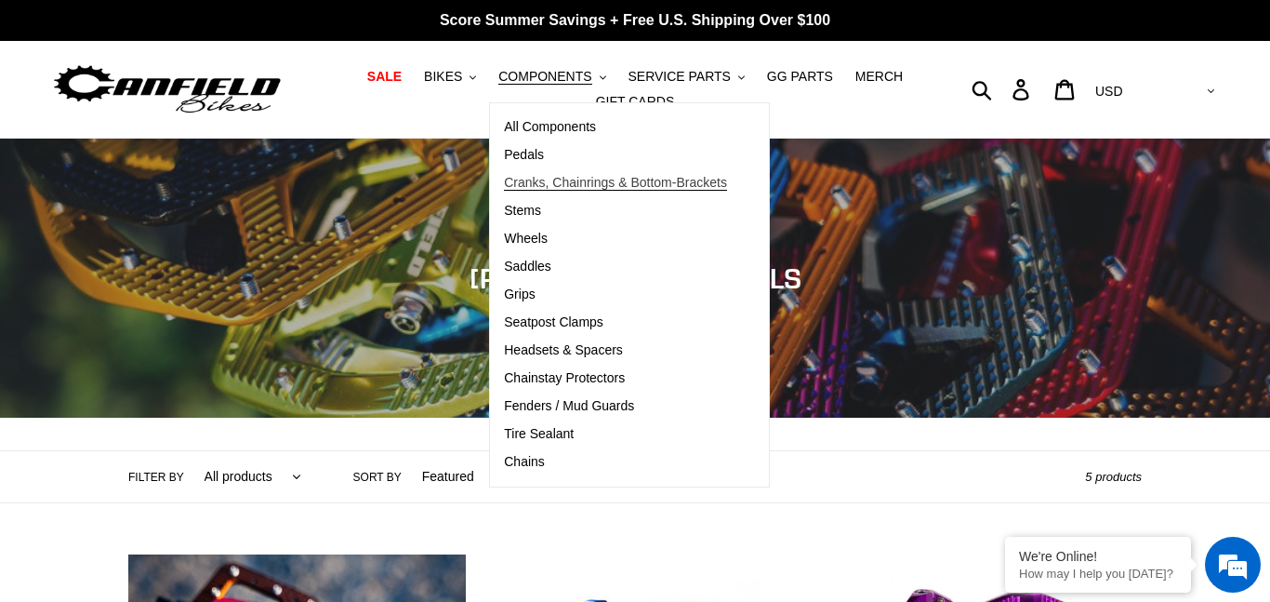
click at [537, 187] on span "Cranks, Chainrings & Bottom-Brackets" at bounding box center [615, 183] width 223 height 16
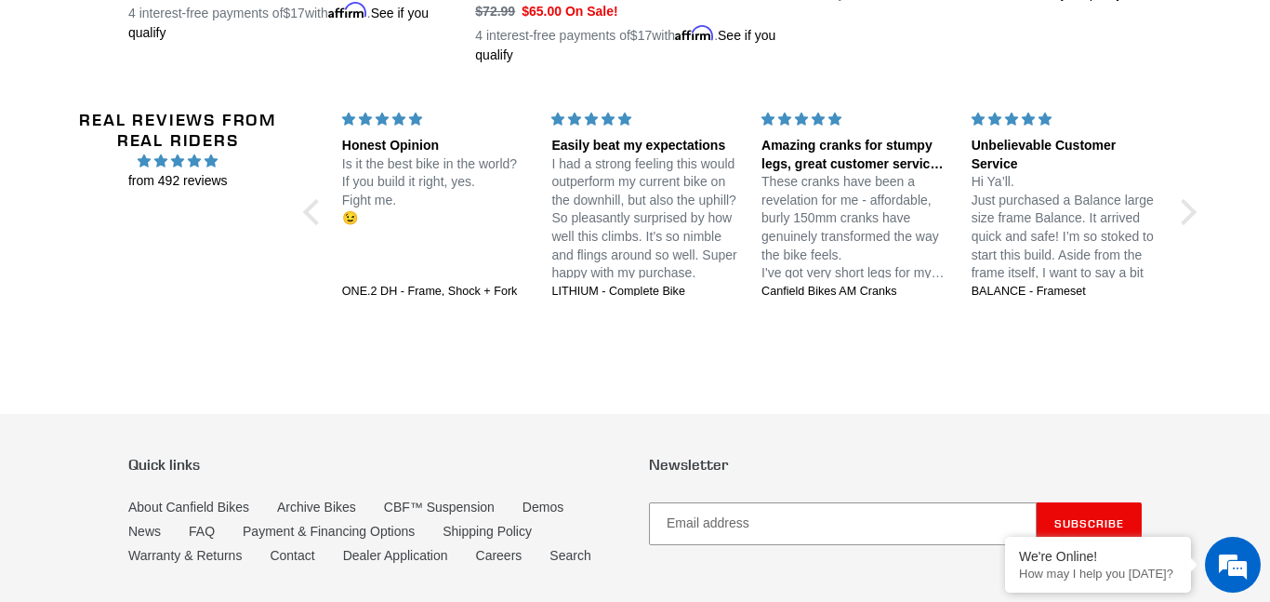
scroll to position [1889, 0]
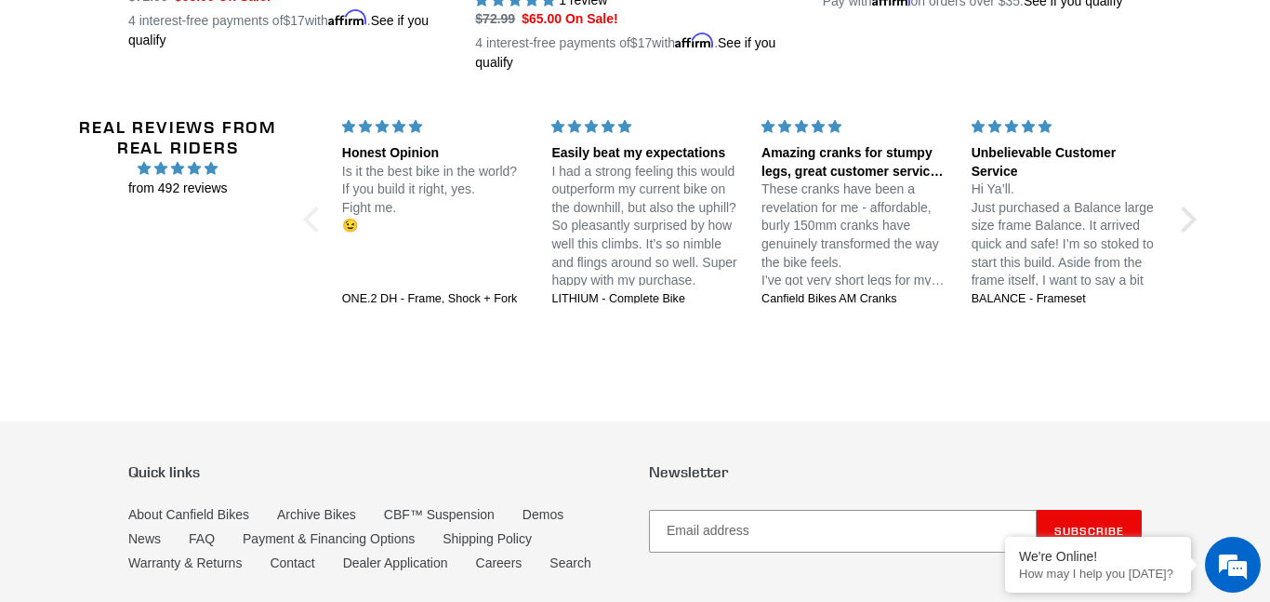
click at [315, 210] on div at bounding box center [316, 219] width 26 height 26
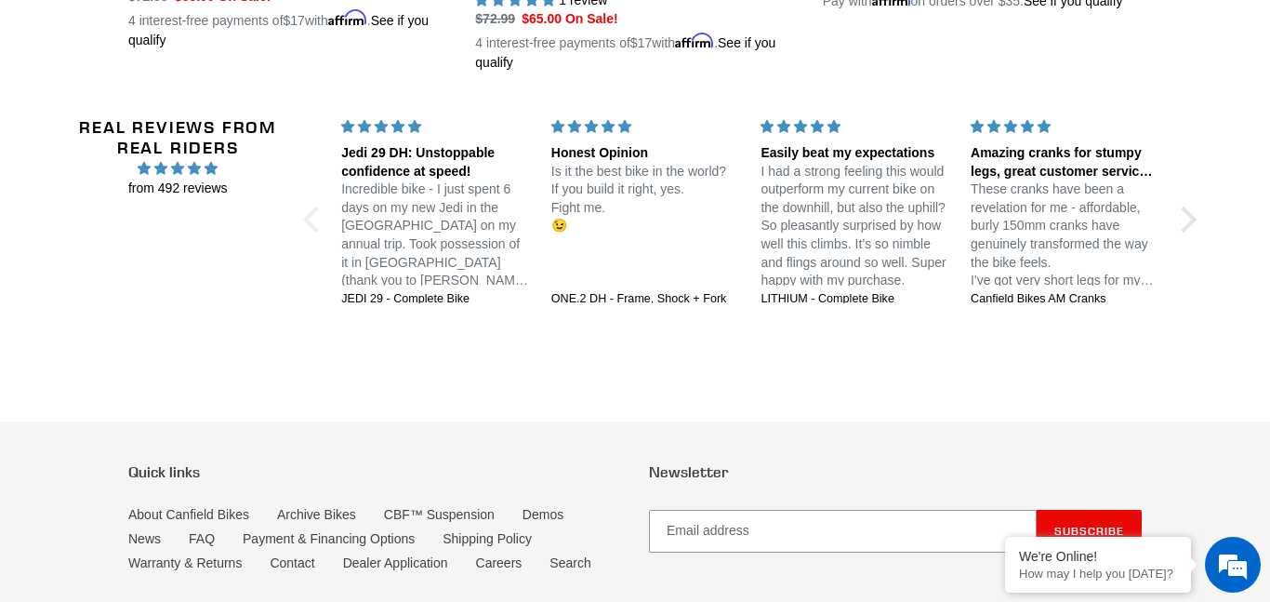
click at [311, 218] on div at bounding box center [316, 219] width 26 height 26
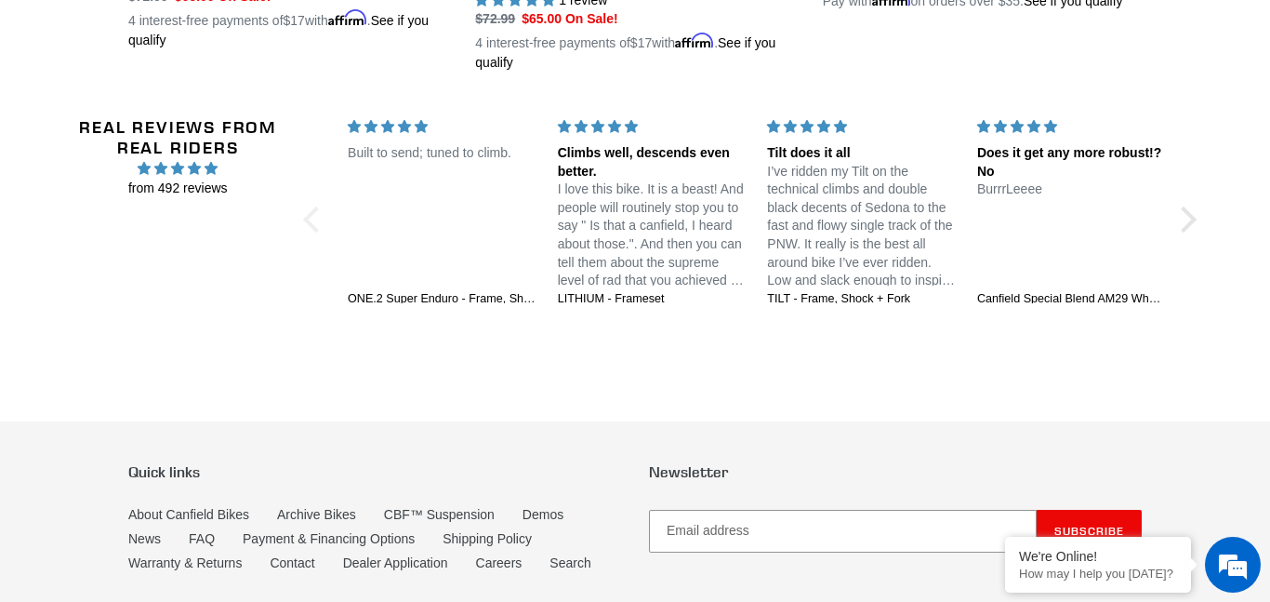
scroll to position [1944, 0]
